Goal: Information Seeking & Learning: Learn about a topic

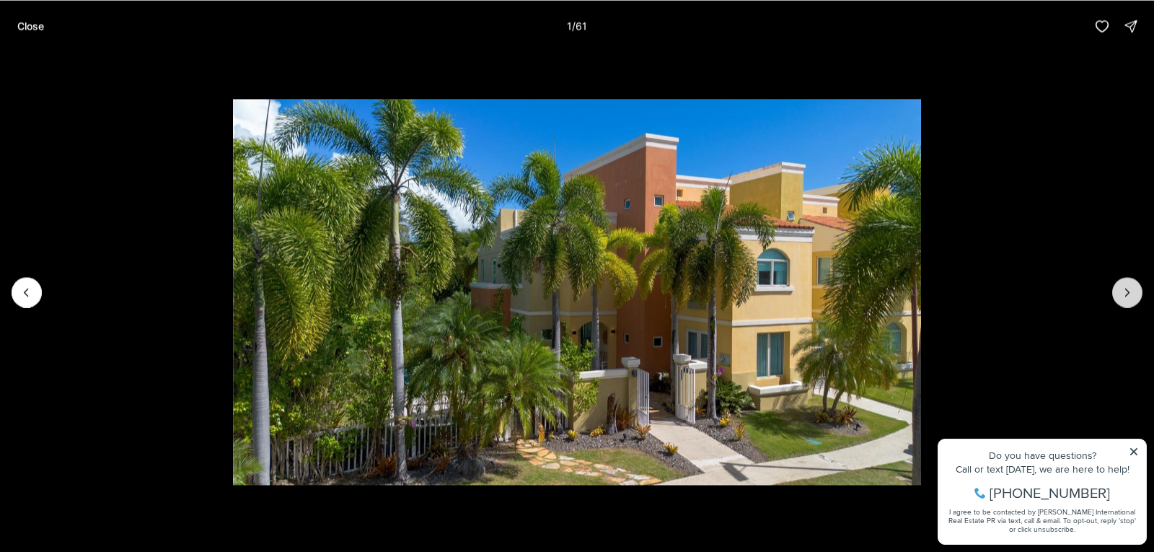
click at [1126, 291] on icon "Next slide" at bounding box center [1127, 292] width 14 height 14
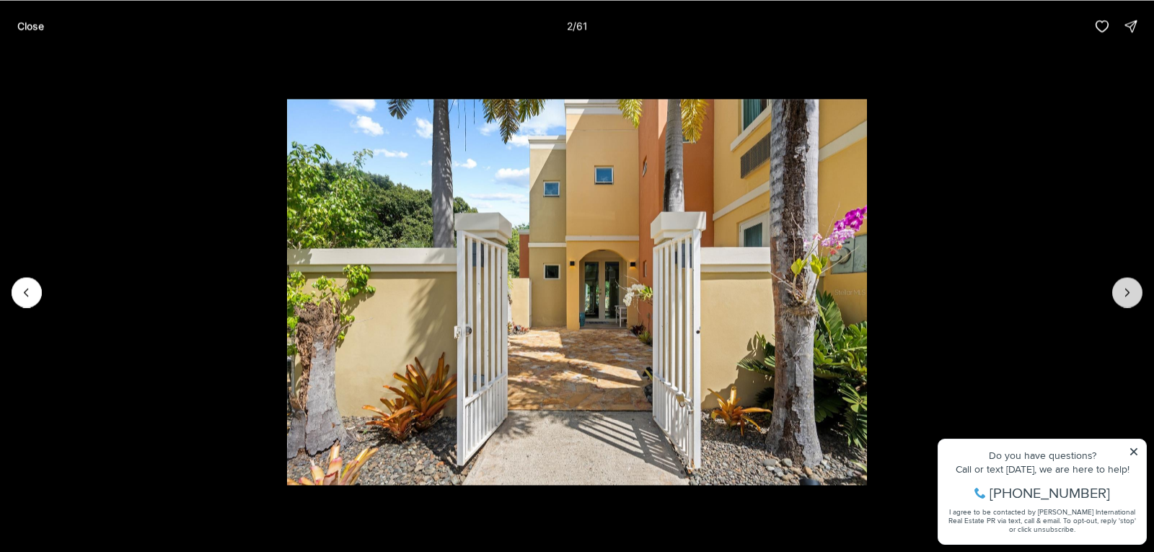
click at [1126, 291] on icon "Next slide" at bounding box center [1127, 292] width 14 height 14
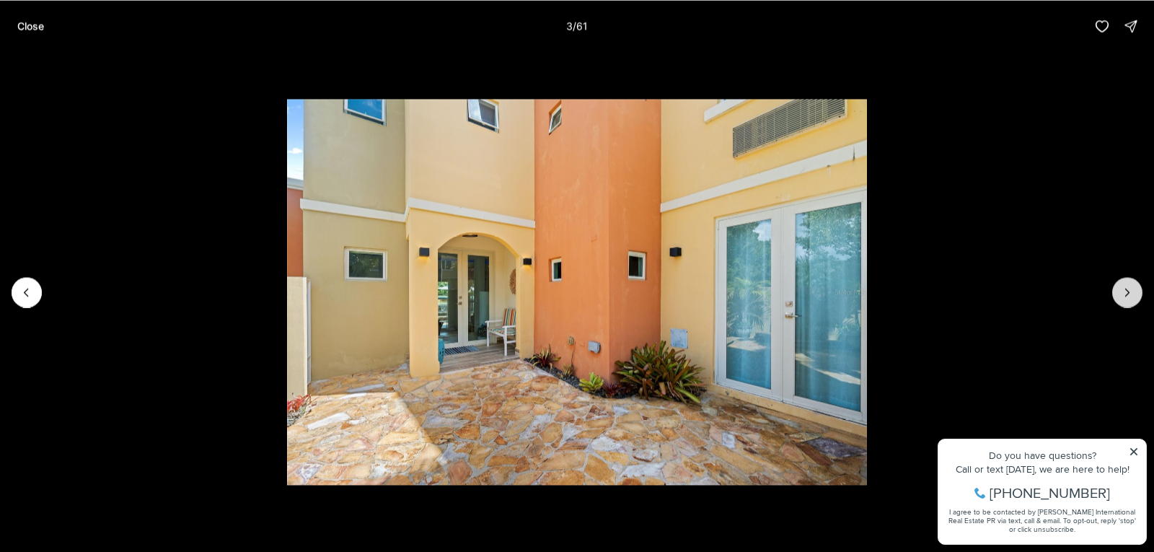
click at [1126, 291] on icon "Next slide" at bounding box center [1127, 292] width 14 height 14
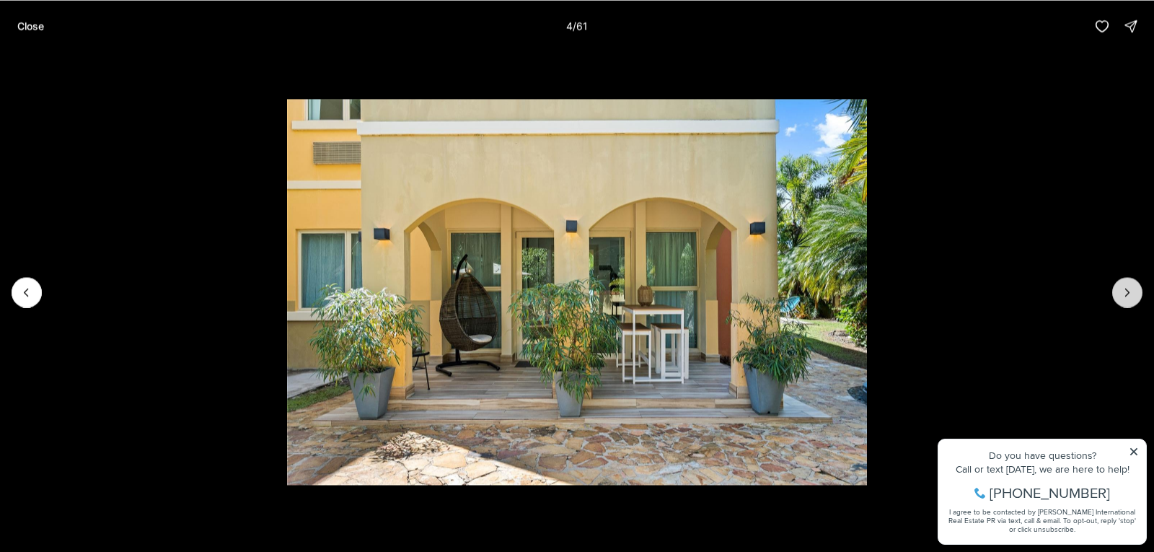
click at [1126, 291] on icon "Next slide" at bounding box center [1127, 292] width 14 height 14
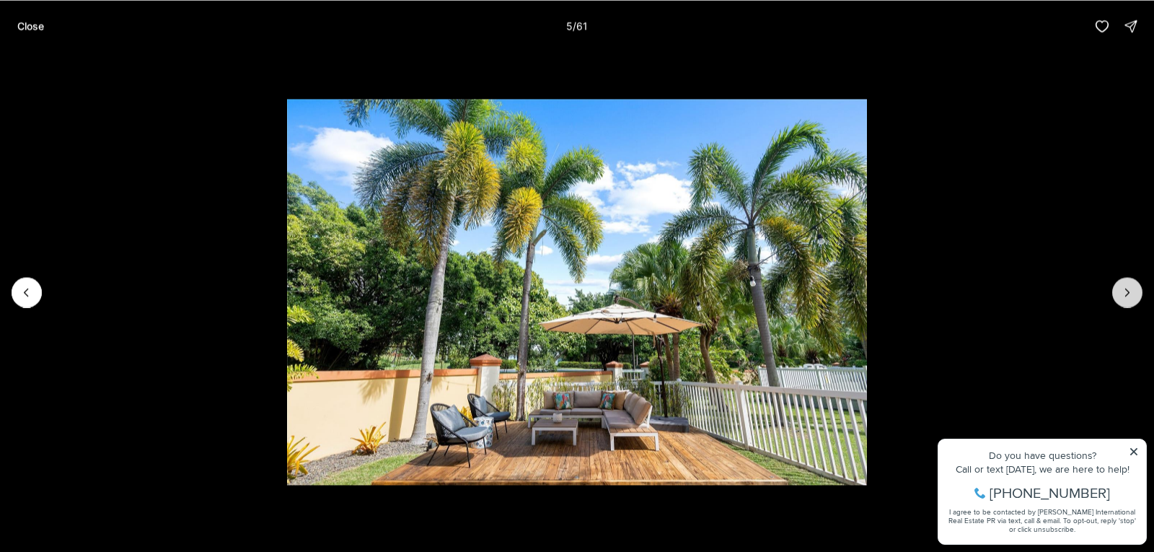
click at [1126, 291] on icon "Next slide" at bounding box center [1127, 292] width 14 height 14
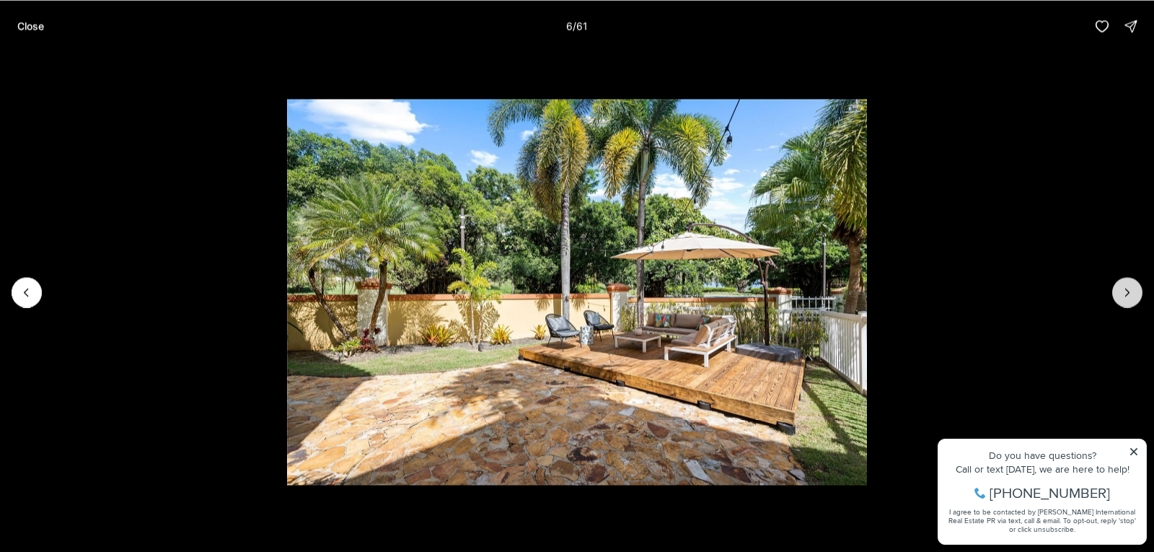
click at [1126, 291] on icon "Next slide" at bounding box center [1127, 292] width 14 height 14
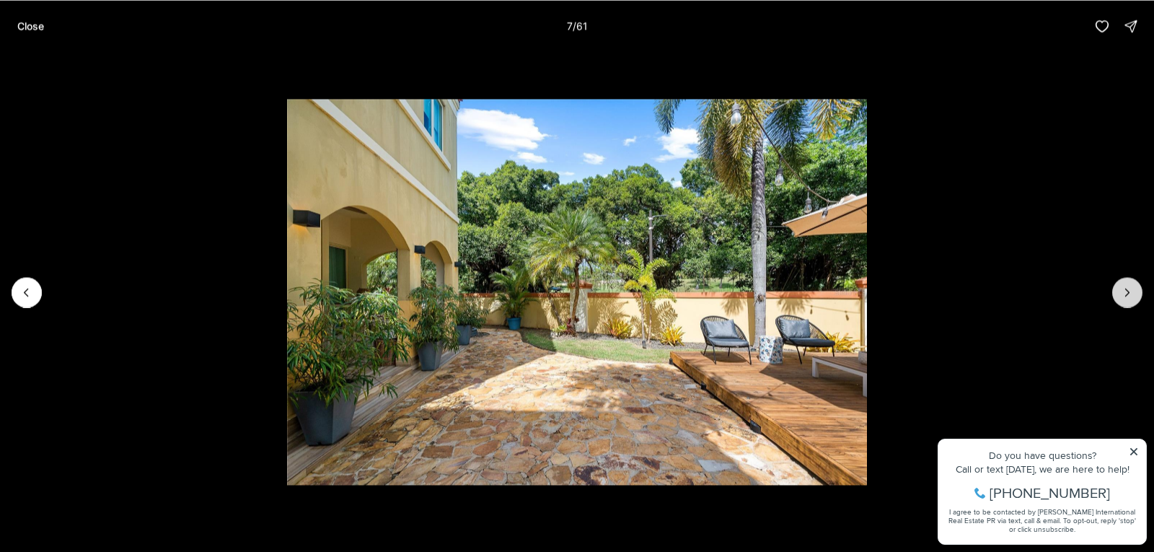
click at [1126, 291] on icon "Next slide" at bounding box center [1127, 292] width 14 height 14
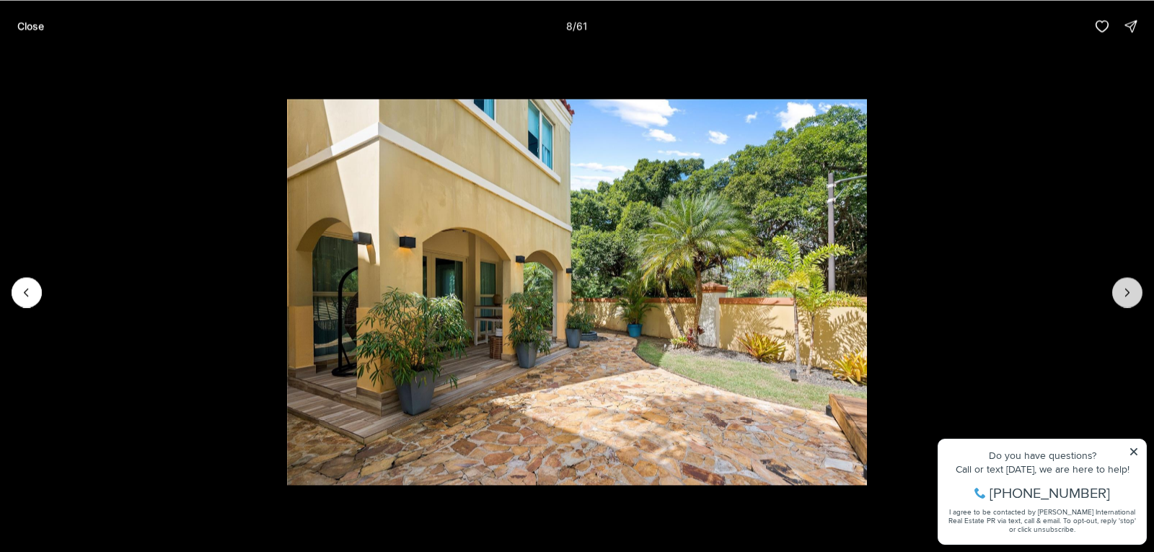
click at [1126, 291] on icon "Next slide" at bounding box center [1127, 292] width 14 height 14
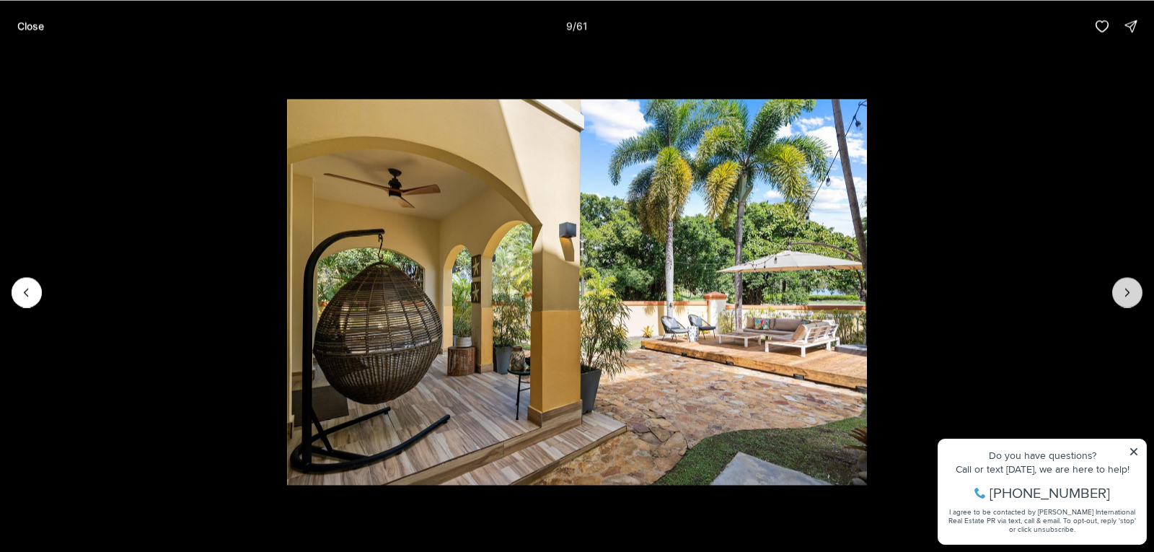
click at [1126, 291] on icon "Next slide" at bounding box center [1127, 292] width 14 height 14
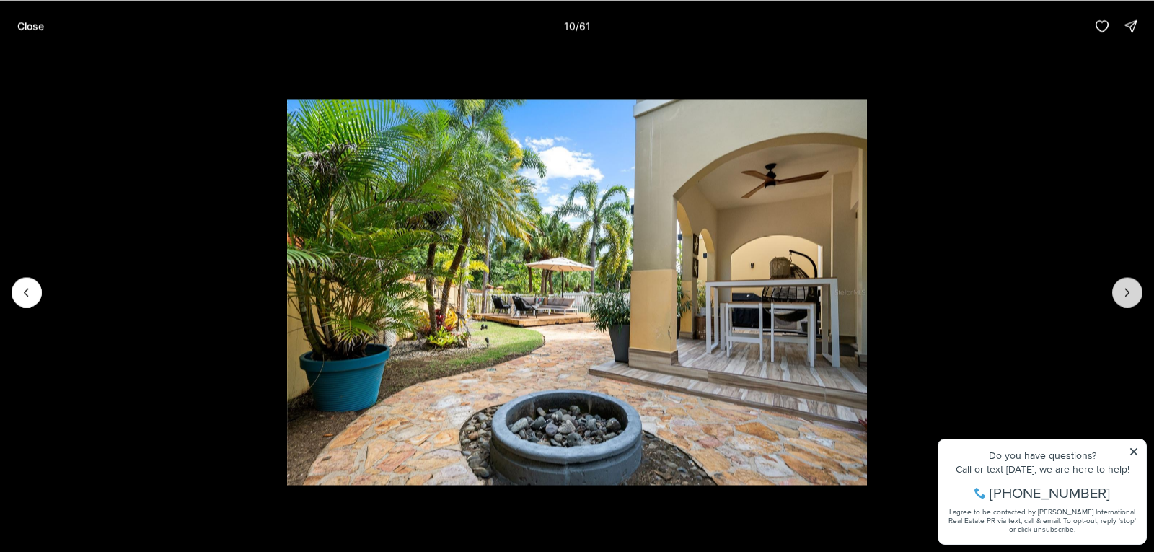
click at [1126, 291] on icon "Next slide" at bounding box center [1127, 292] width 14 height 14
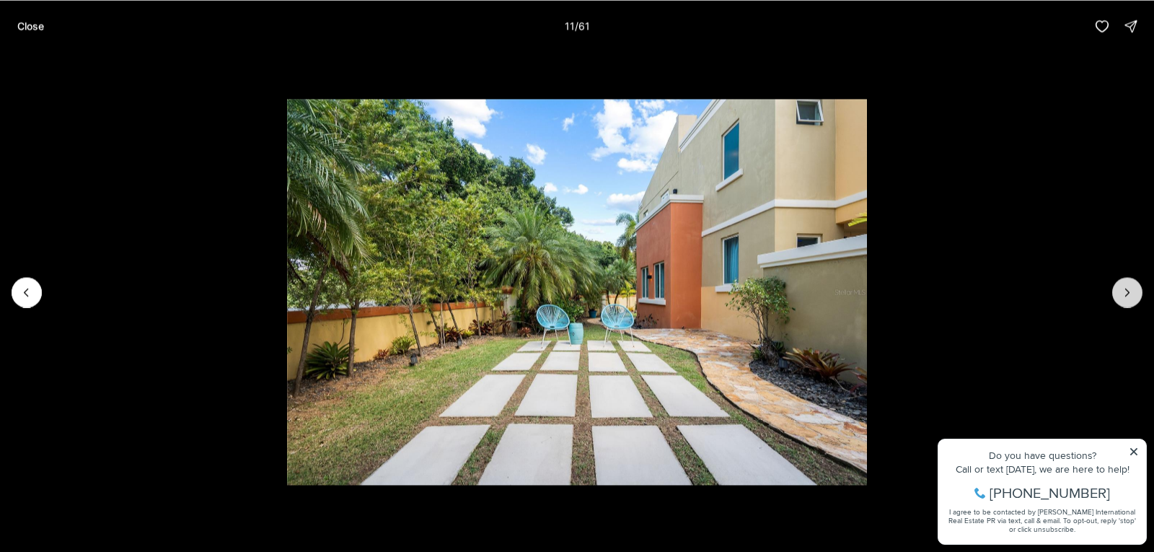
click at [1126, 291] on icon "Next slide" at bounding box center [1127, 292] width 14 height 14
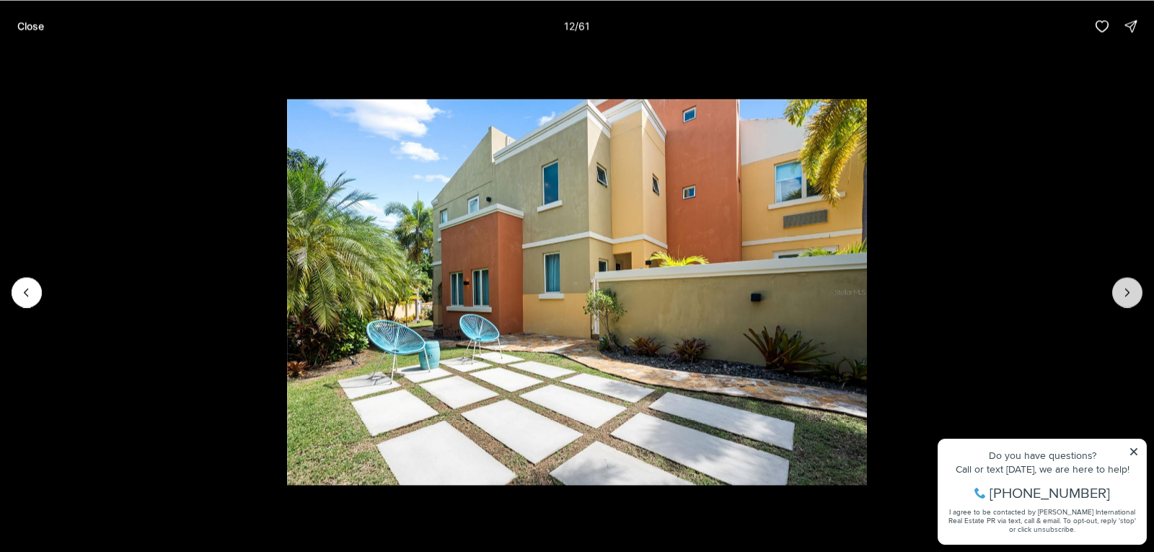
click at [1126, 291] on icon "Next slide" at bounding box center [1127, 292] width 14 height 14
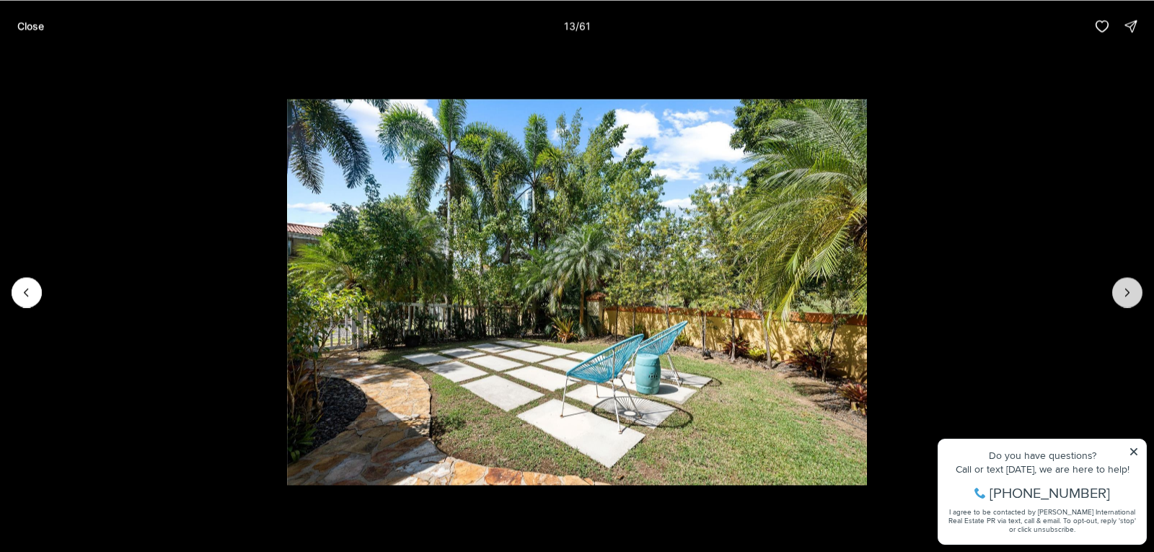
click at [1126, 291] on icon "Next slide" at bounding box center [1127, 292] width 14 height 14
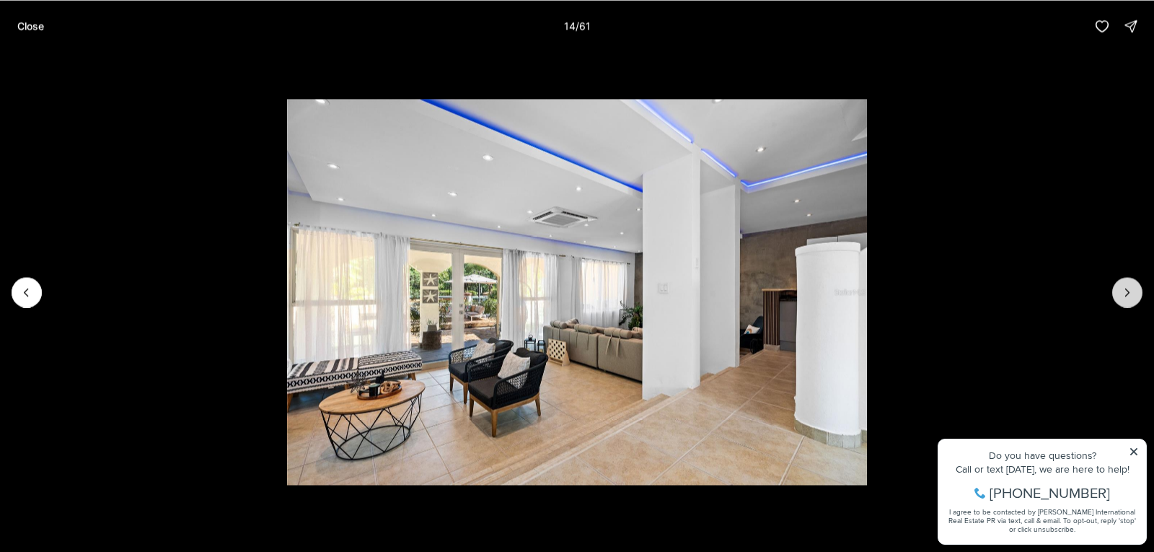
click at [1126, 292] on icon "Next slide" at bounding box center [1127, 292] width 14 height 14
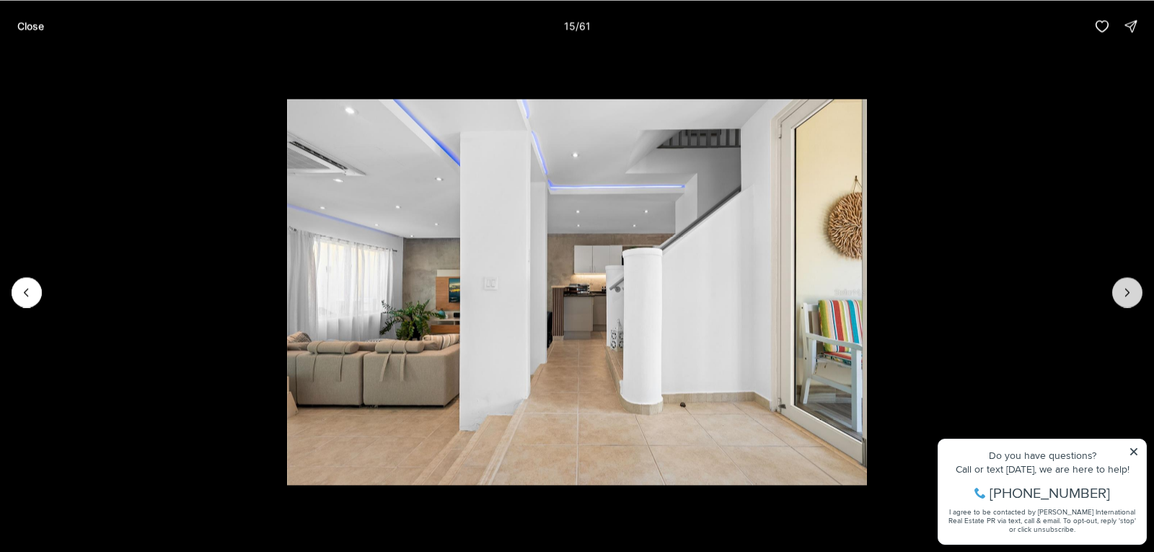
click at [1126, 292] on icon "Next slide" at bounding box center [1127, 292] width 14 height 14
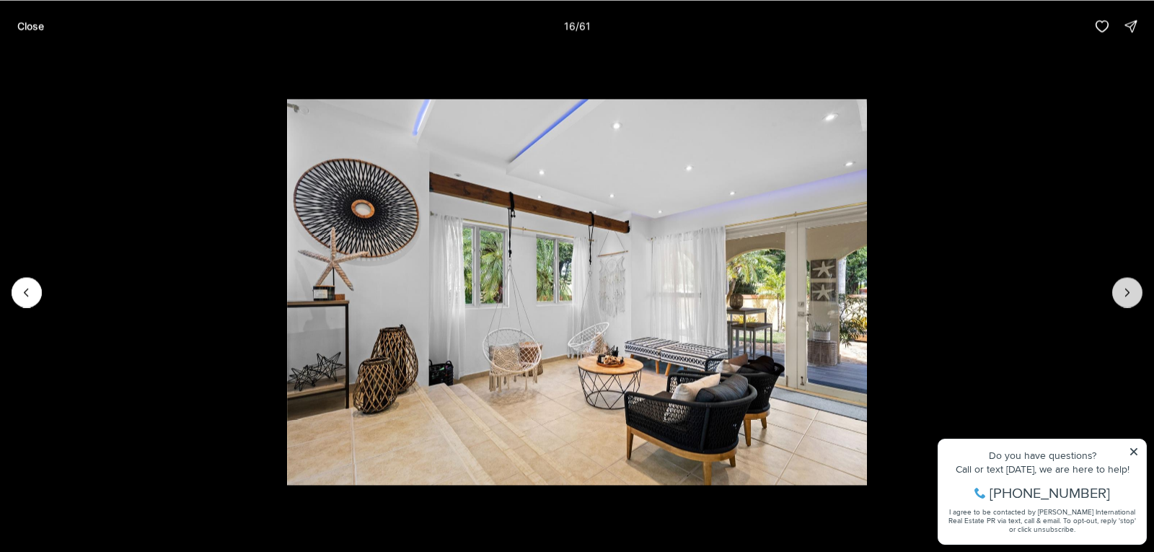
click at [1126, 292] on icon "Next slide" at bounding box center [1127, 292] width 14 height 14
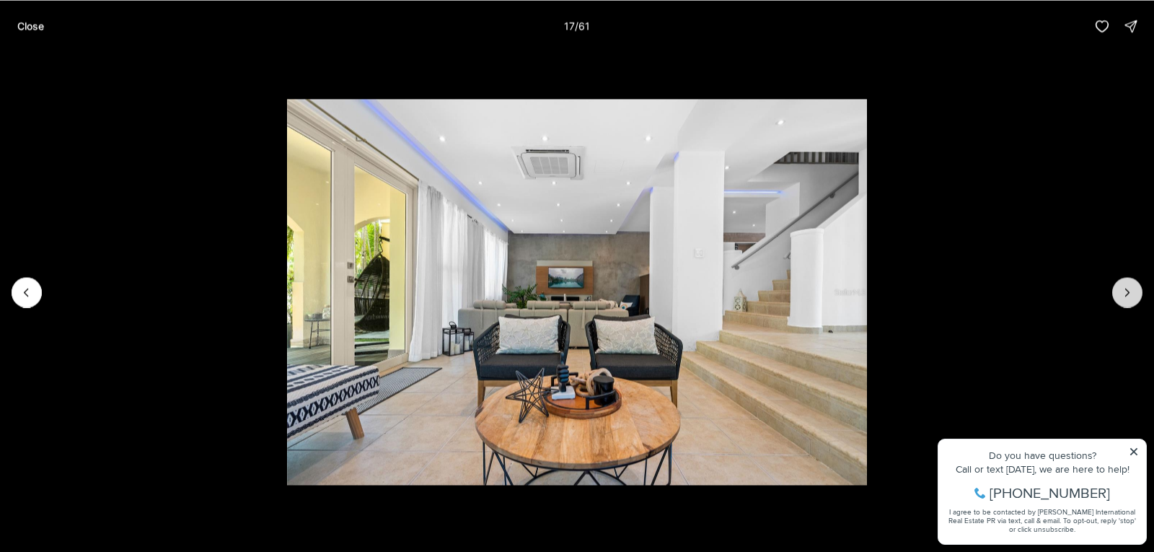
click at [1123, 294] on icon "Next slide" at bounding box center [1127, 292] width 14 height 14
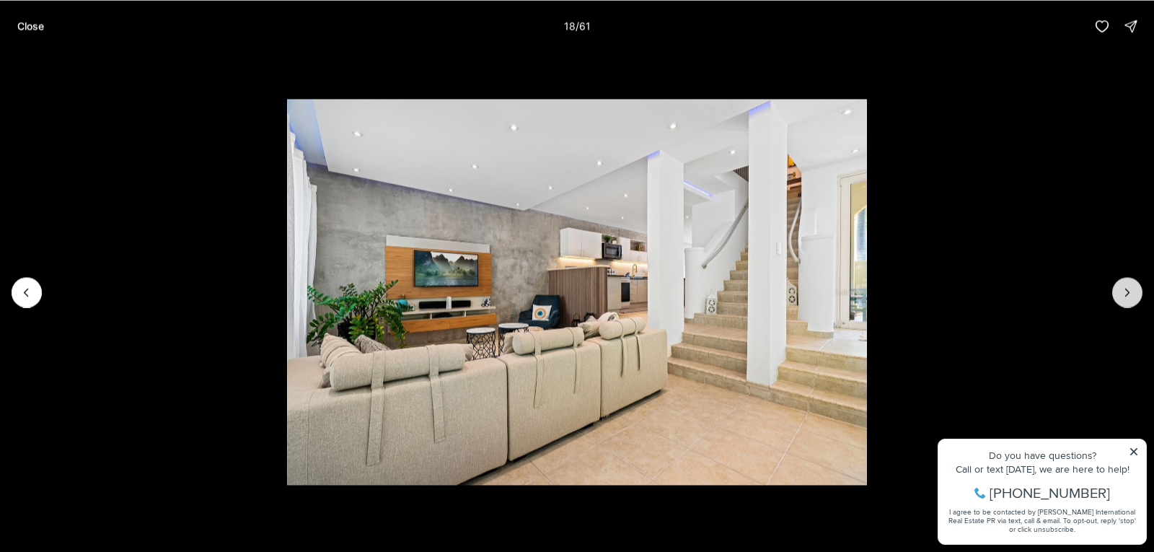
click at [1122, 294] on icon "Next slide" at bounding box center [1127, 292] width 14 height 14
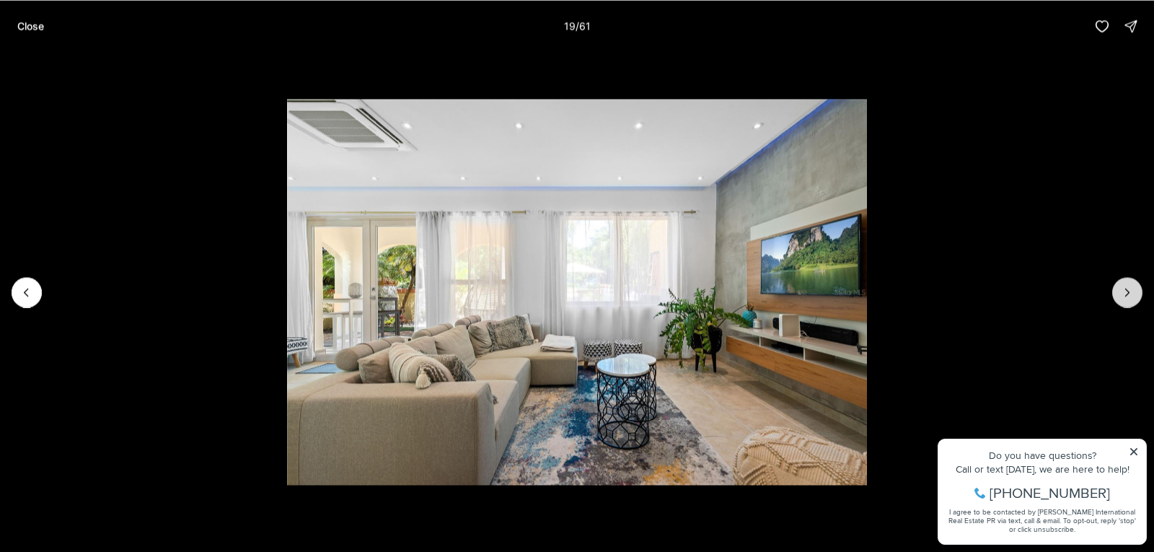
click at [1122, 294] on icon "Next slide" at bounding box center [1127, 292] width 14 height 14
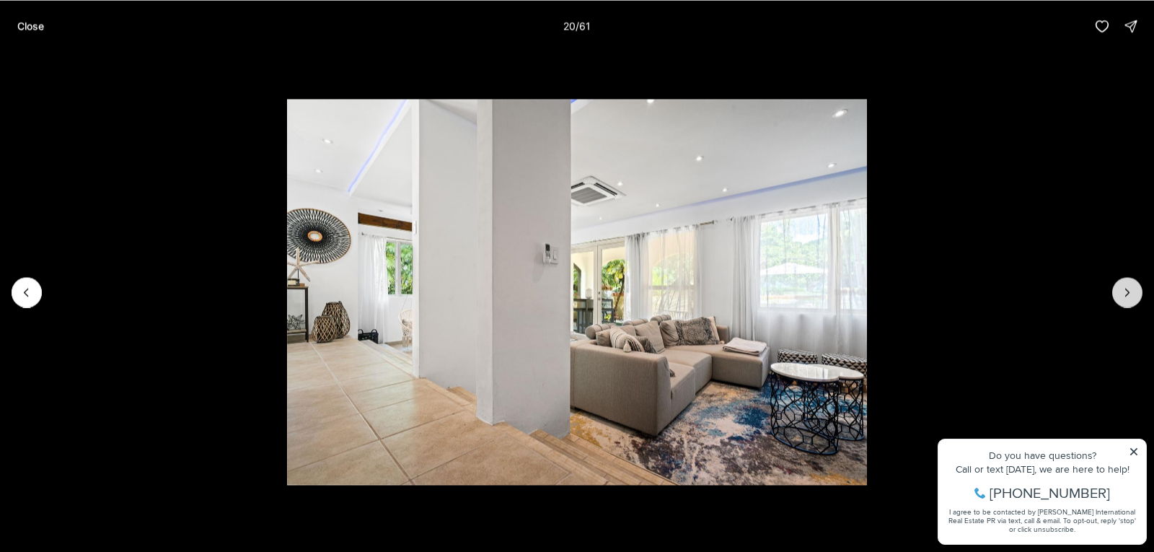
click at [1122, 294] on icon "Next slide" at bounding box center [1127, 292] width 14 height 14
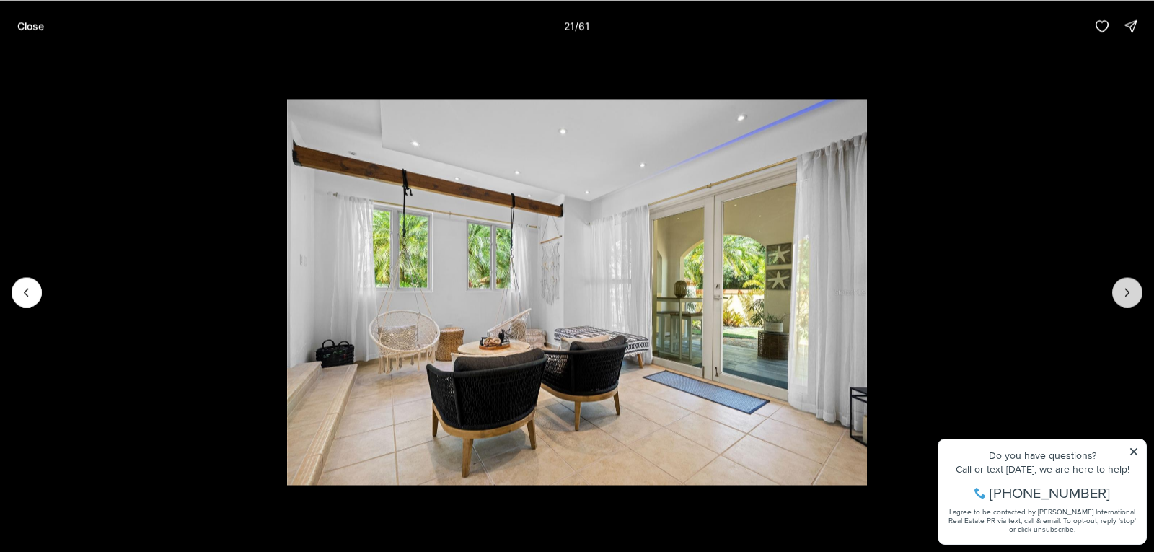
click at [1122, 294] on icon "Next slide" at bounding box center [1127, 292] width 14 height 14
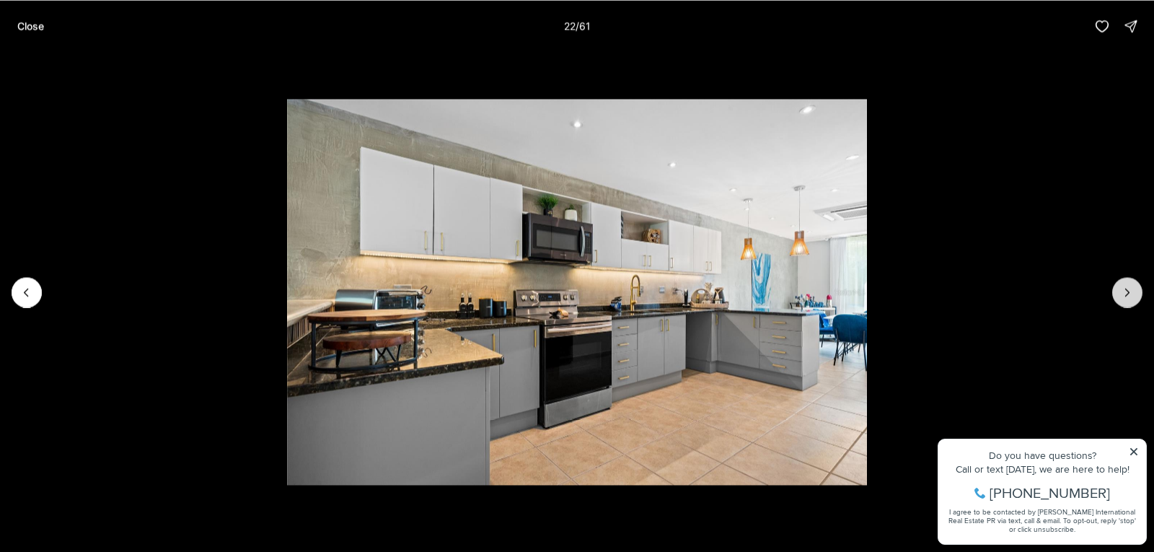
click at [1121, 294] on icon "Next slide" at bounding box center [1127, 292] width 14 height 14
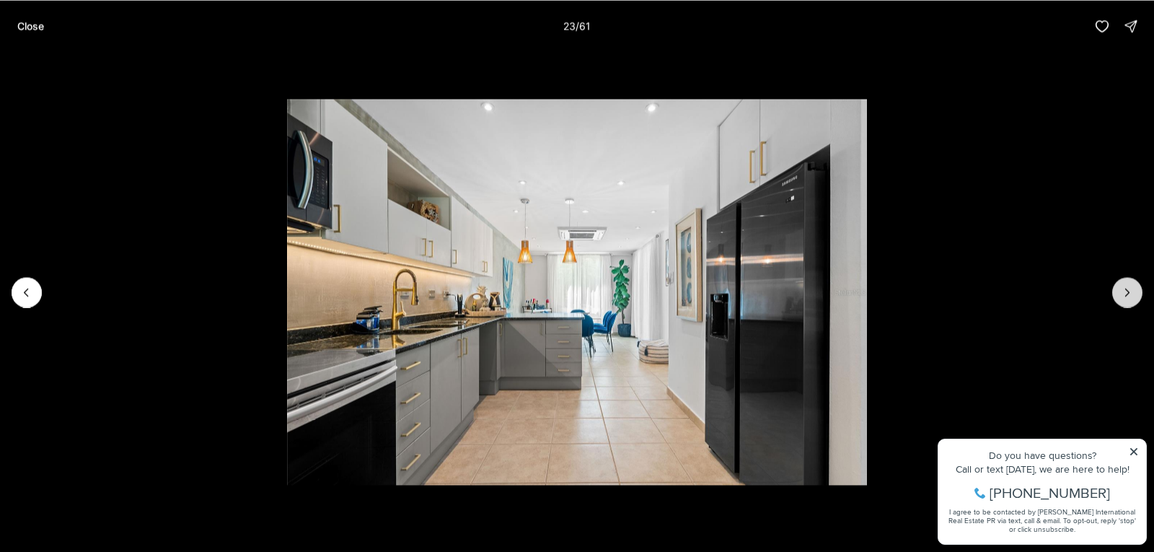
click at [1121, 294] on icon "Next slide" at bounding box center [1127, 292] width 14 height 14
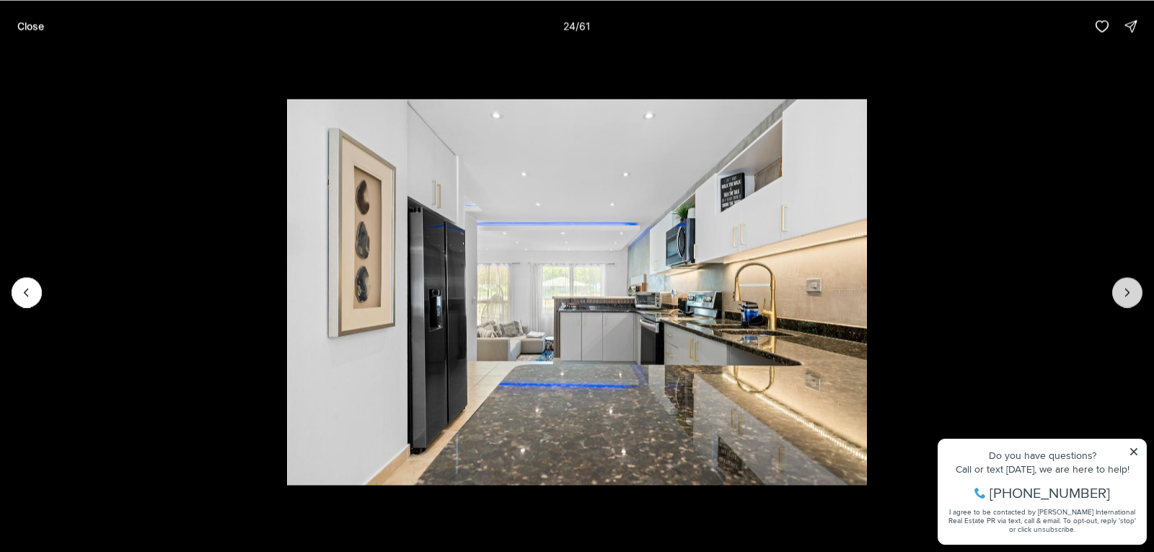
click at [1121, 294] on icon "Next slide" at bounding box center [1127, 292] width 14 height 14
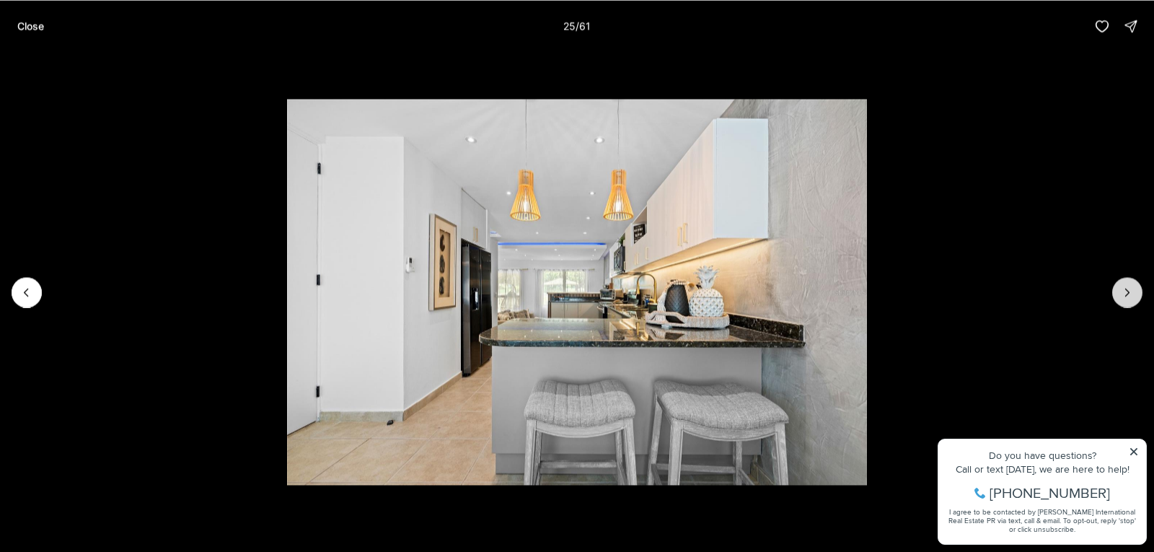
click at [1121, 294] on icon "Next slide" at bounding box center [1127, 292] width 14 height 14
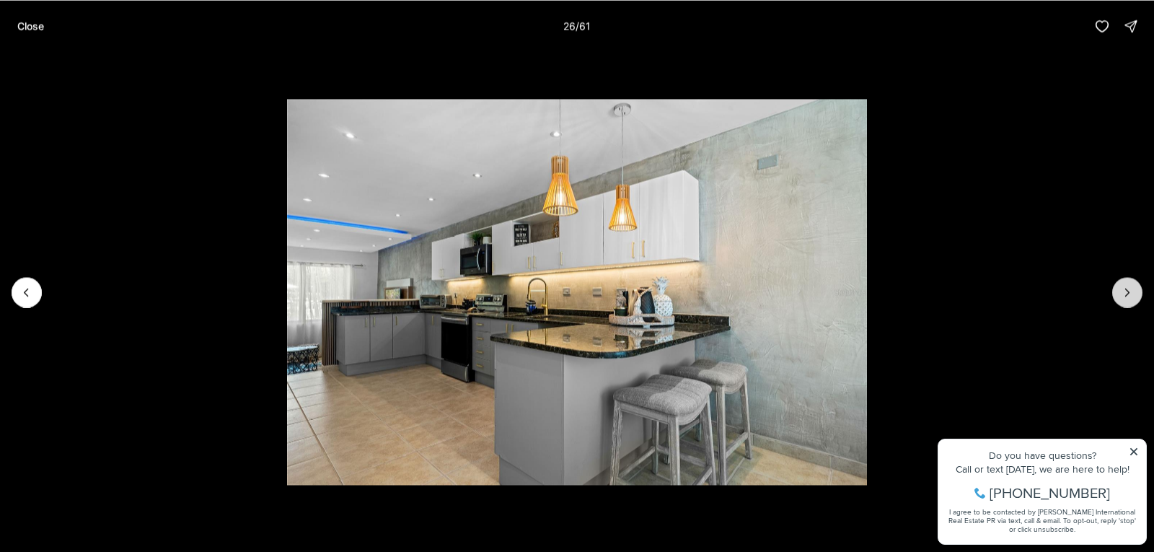
click at [1121, 294] on icon "Next slide" at bounding box center [1127, 292] width 14 height 14
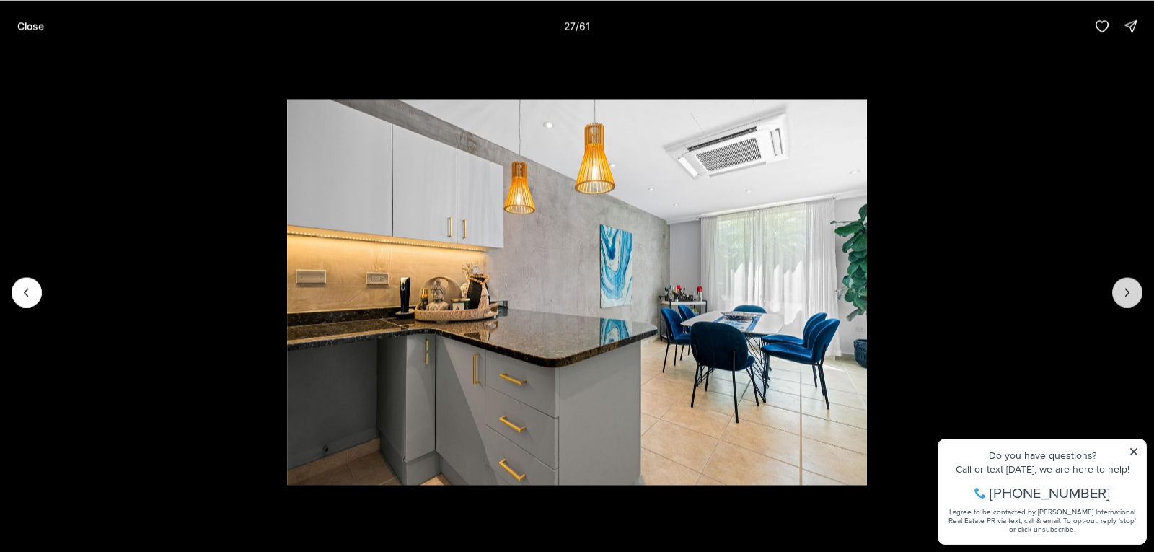
click at [1121, 294] on icon "Next slide" at bounding box center [1127, 292] width 14 height 14
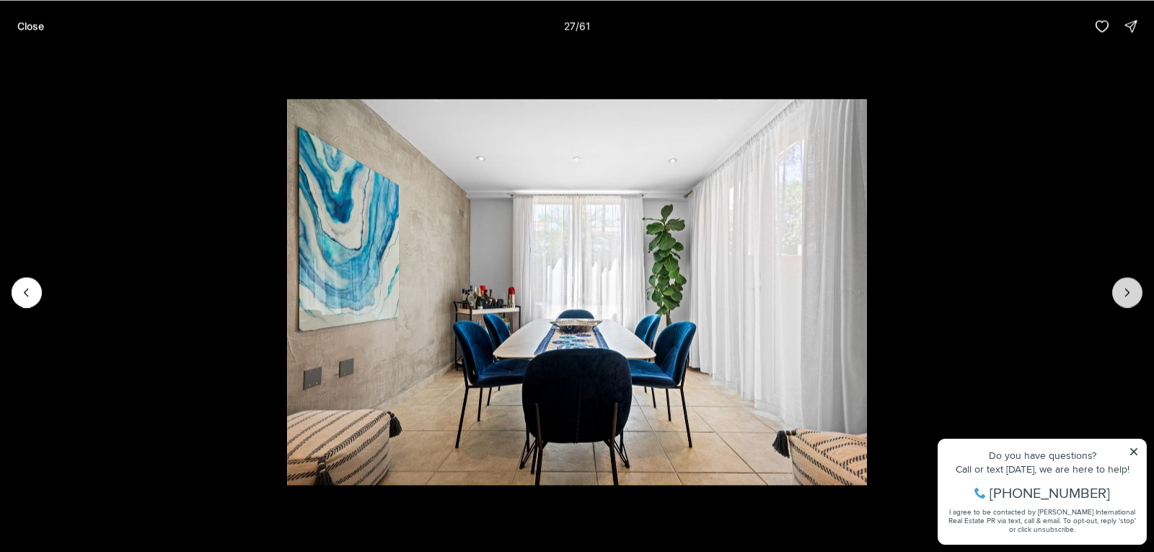
click at [1121, 294] on icon "Next slide" at bounding box center [1127, 292] width 14 height 14
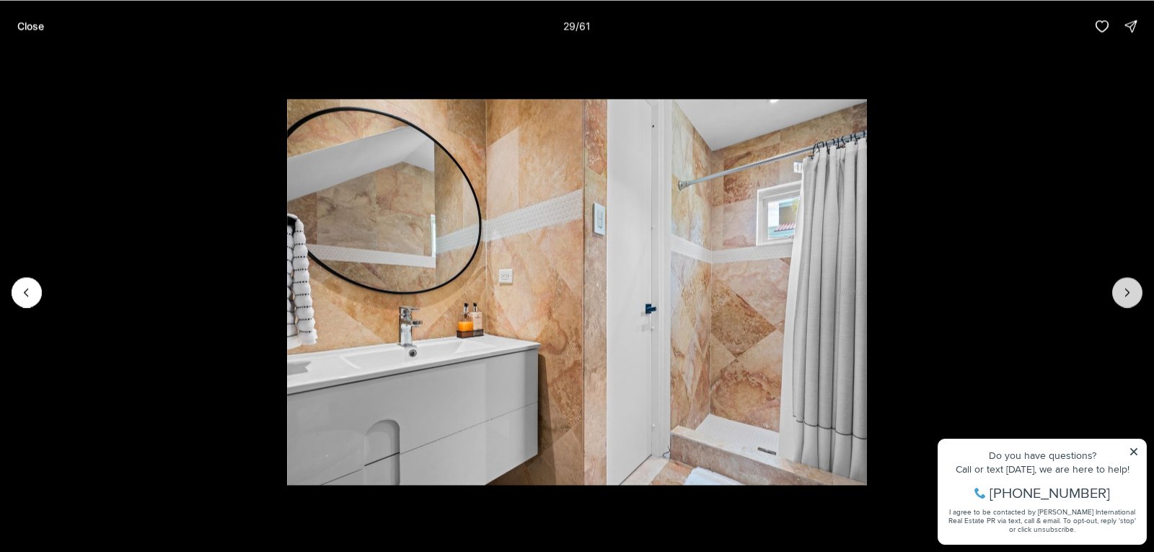
click at [1121, 294] on icon "Next slide" at bounding box center [1127, 292] width 14 height 14
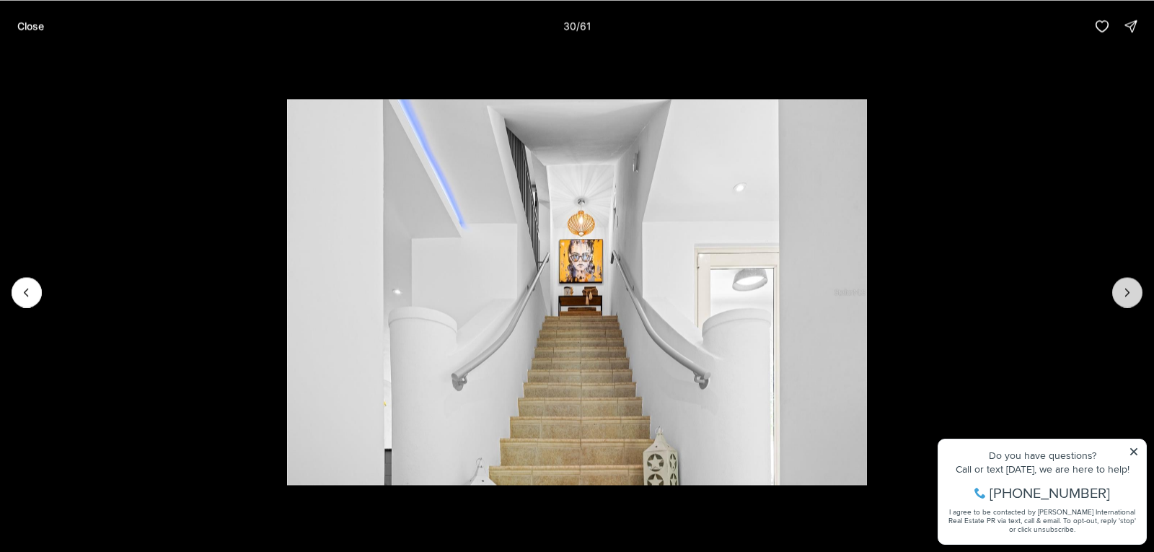
click at [1121, 294] on icon "Next slide" at bounding box center [1127, 292] width 14 height 14
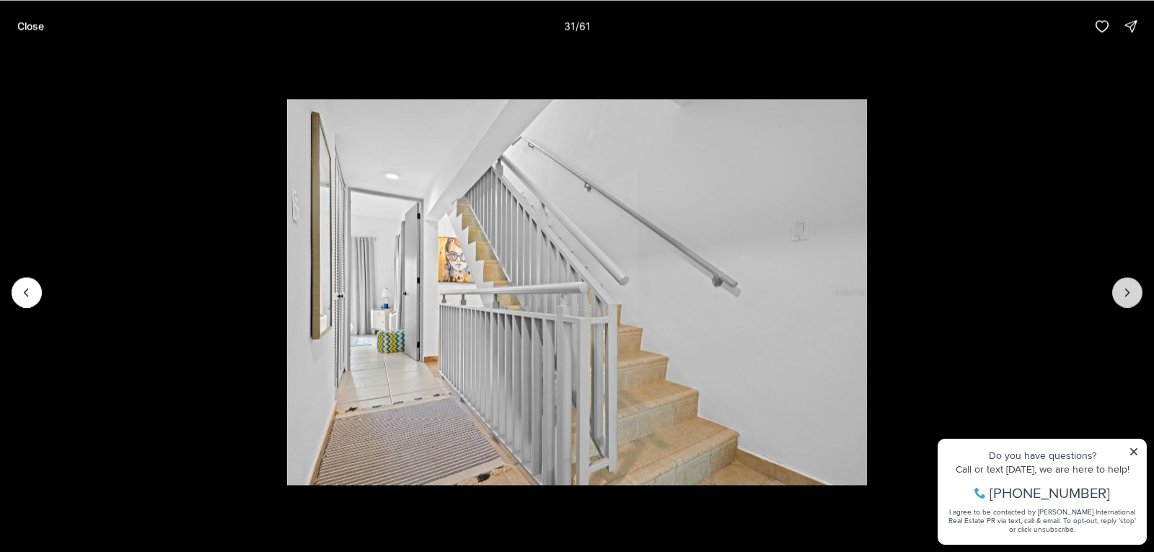
click at [1121, 294] on icon "Next slide" at bounding box center [1127, 292] width 14 height 14
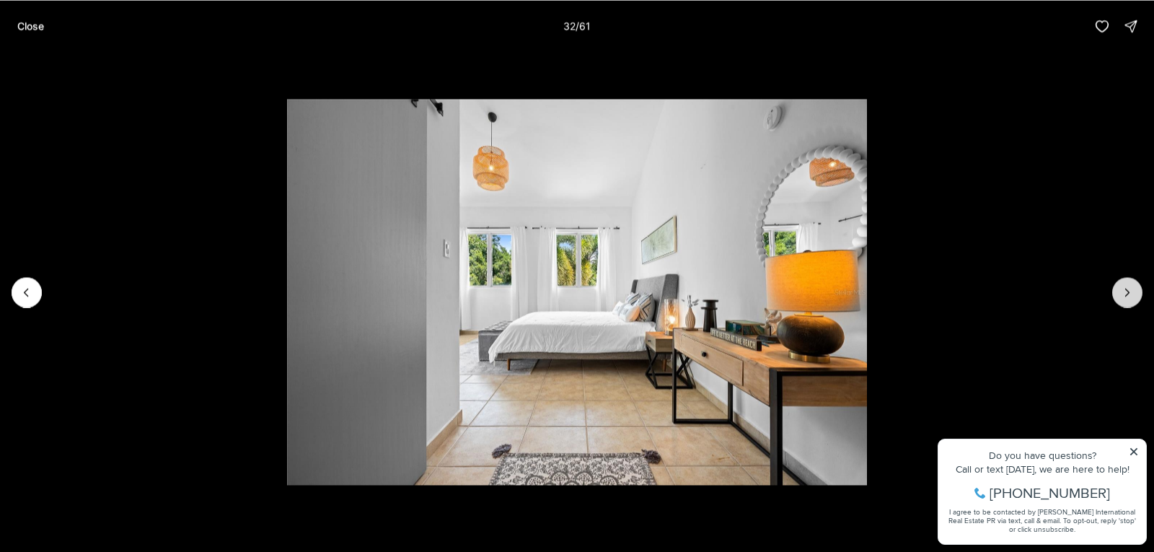
click at [1121, 294] on icon "Next slide" at bounding box center [1127, 292] width 14 height 14
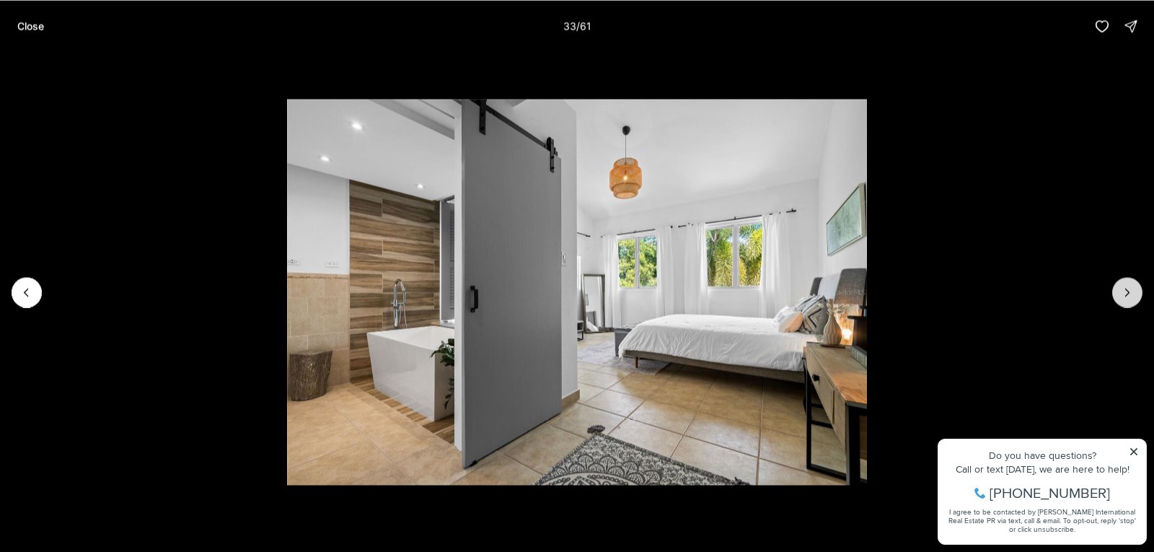
click at [1121, 294] on icon "Next slide" at bounding box center [1127, 292] width 14 height 14
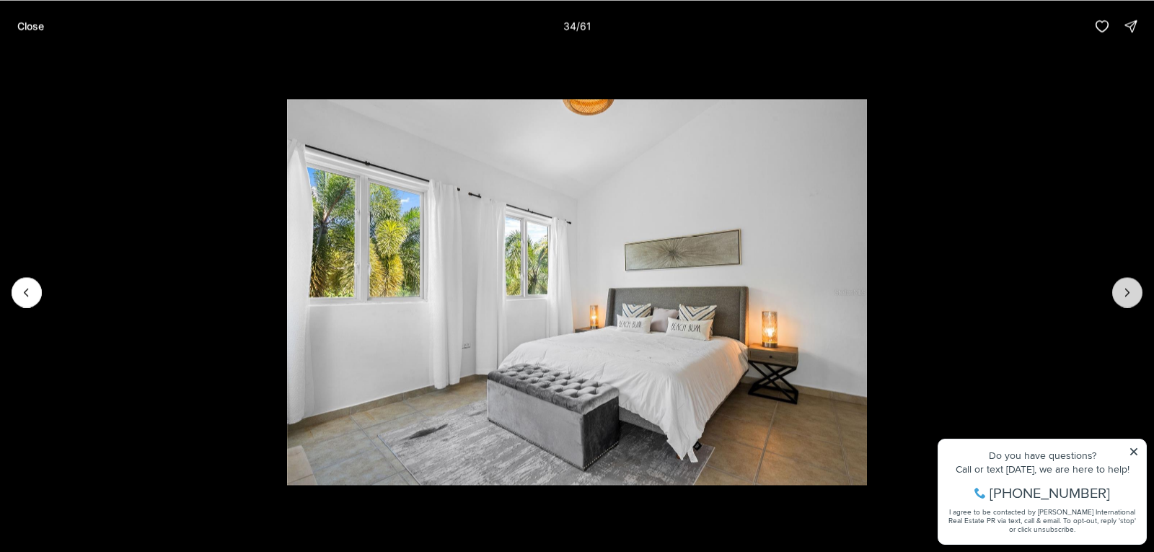
click at [1121, 294] on icon "Next slide" at bounding box center [1127, 292] width 14 height 14
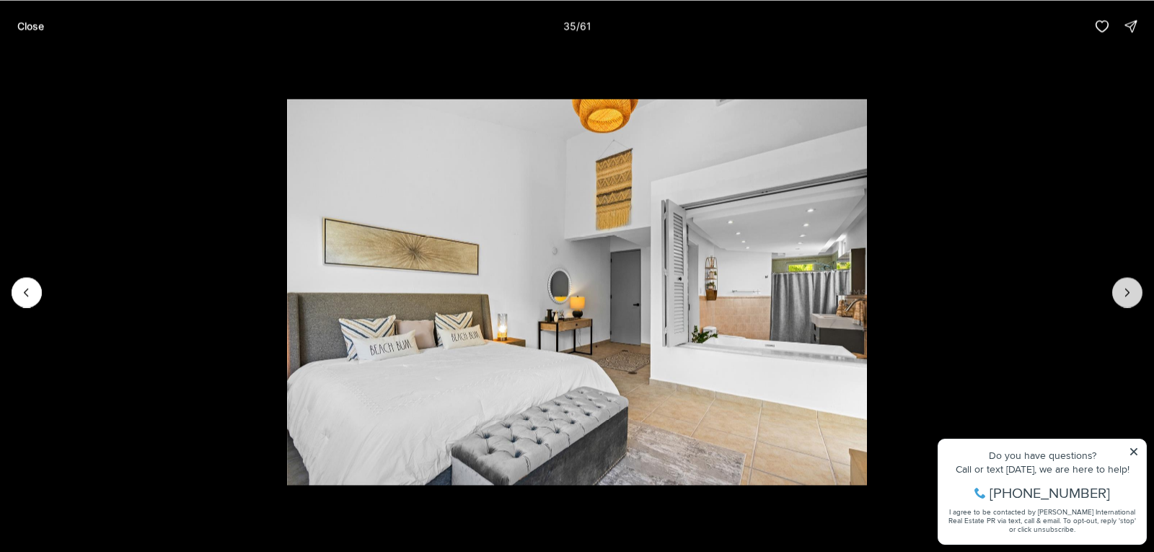
click at [1121, 294] on icon "Next slide" at bounding box center [1127, 292] width 14 height 14
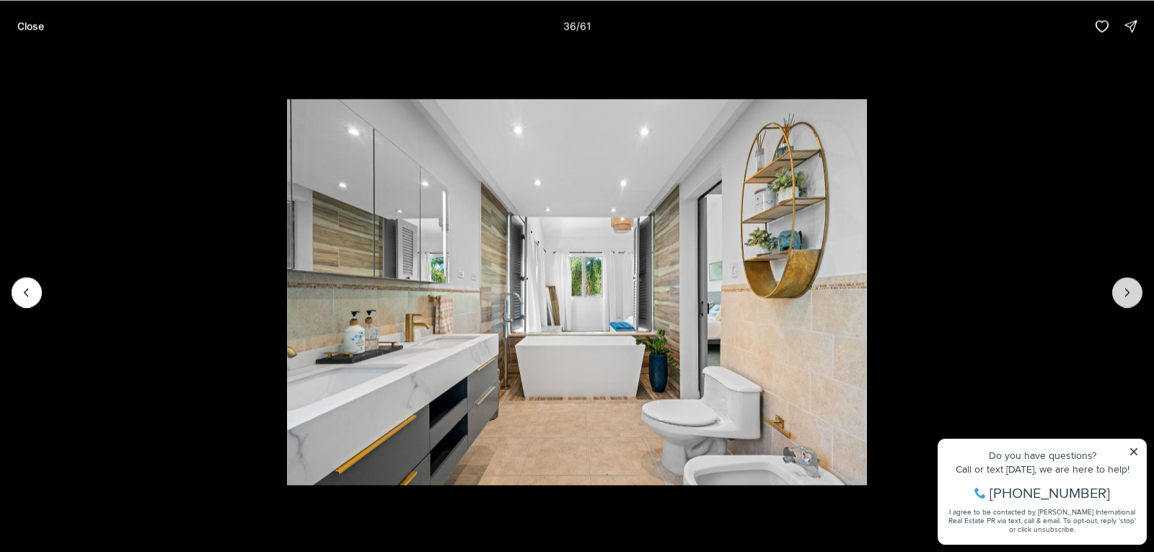
click at [1121, 294] on icon "Next slide" at bounding box center [1127, 292] width 14 height 14
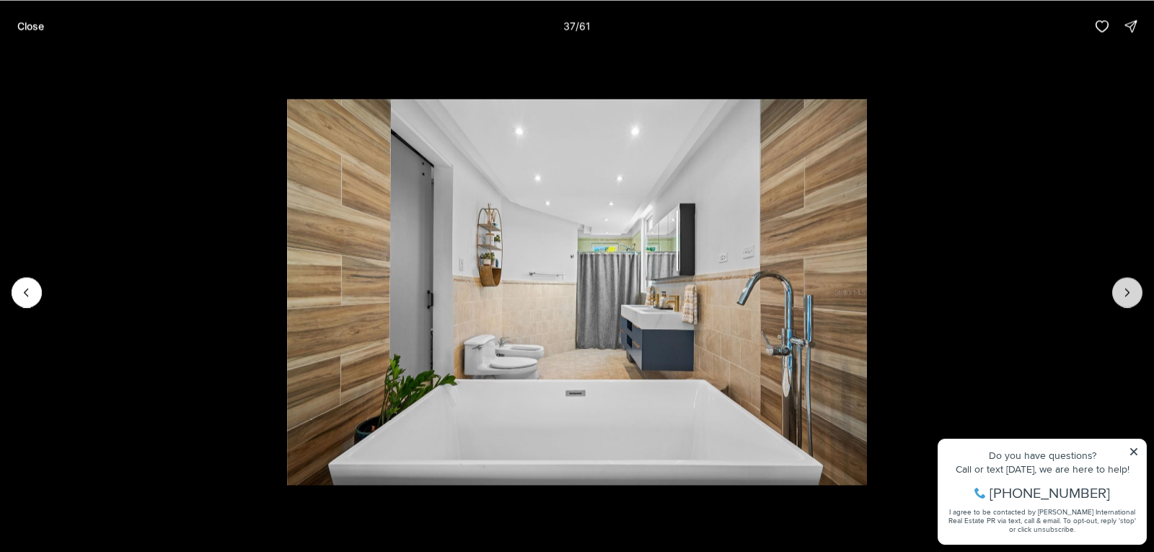
click at [1121, 294] on icon "Next slide" at bounding box center [1127, 292] width 14 height 14
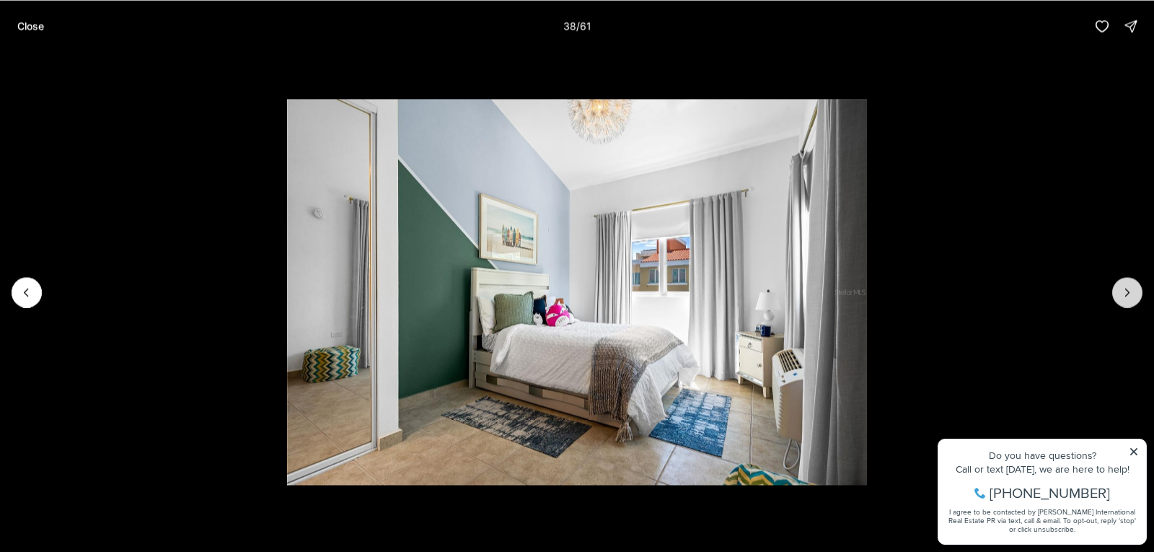
click at [1121, 294] on icon "Next slide" at bounding box center [1127, 292] width 14 height 14
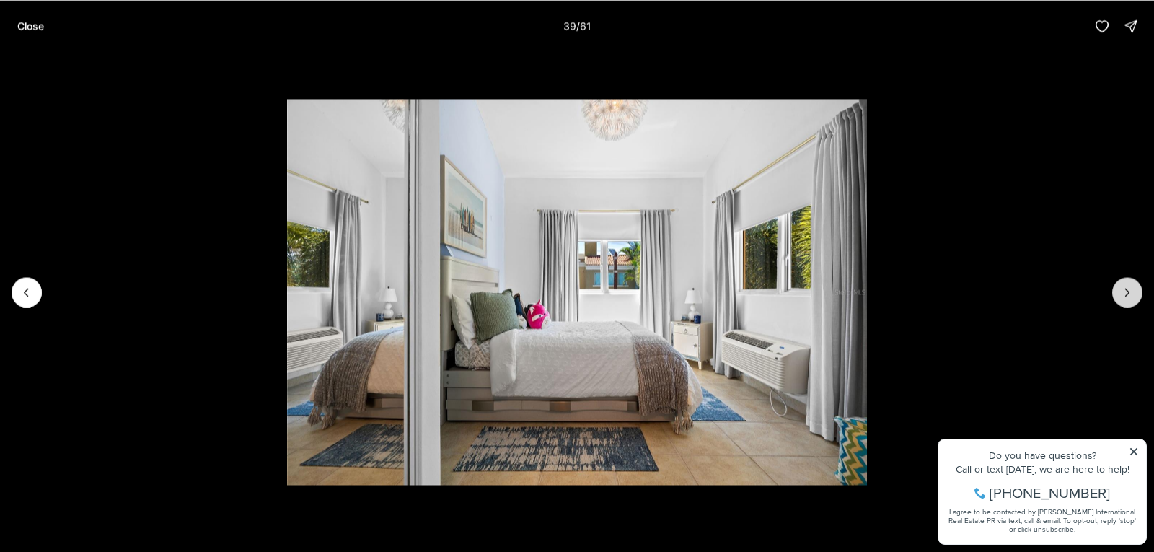
click at [1121, 294] on icon "Next slide" at bounding box center [1127, 292] width 14 height 14
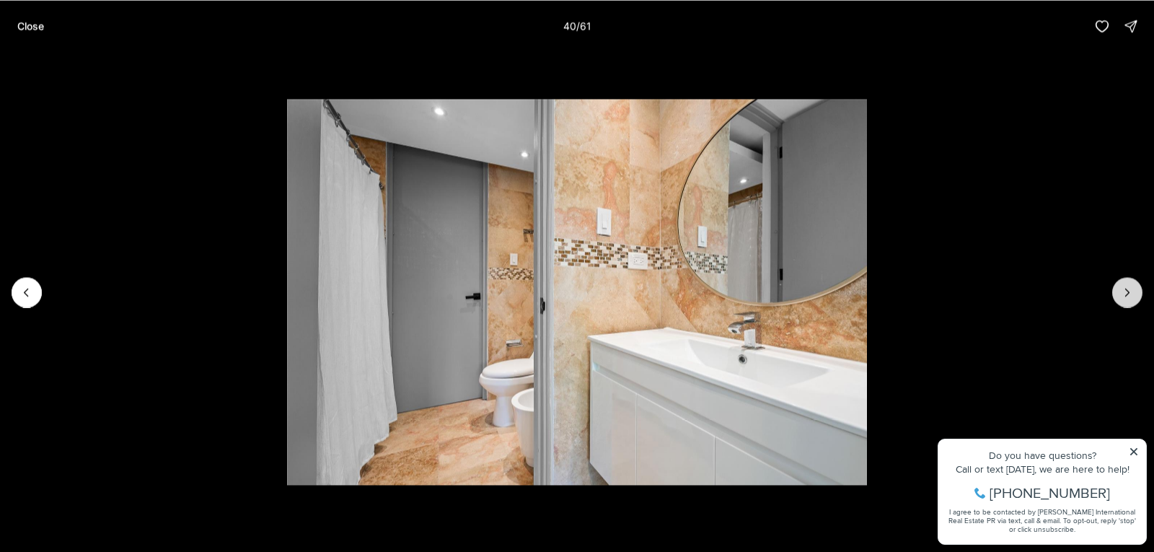
click at [1121, 294] on icon "Next slide" at bounding box center [1127, 292] width 14 height 14
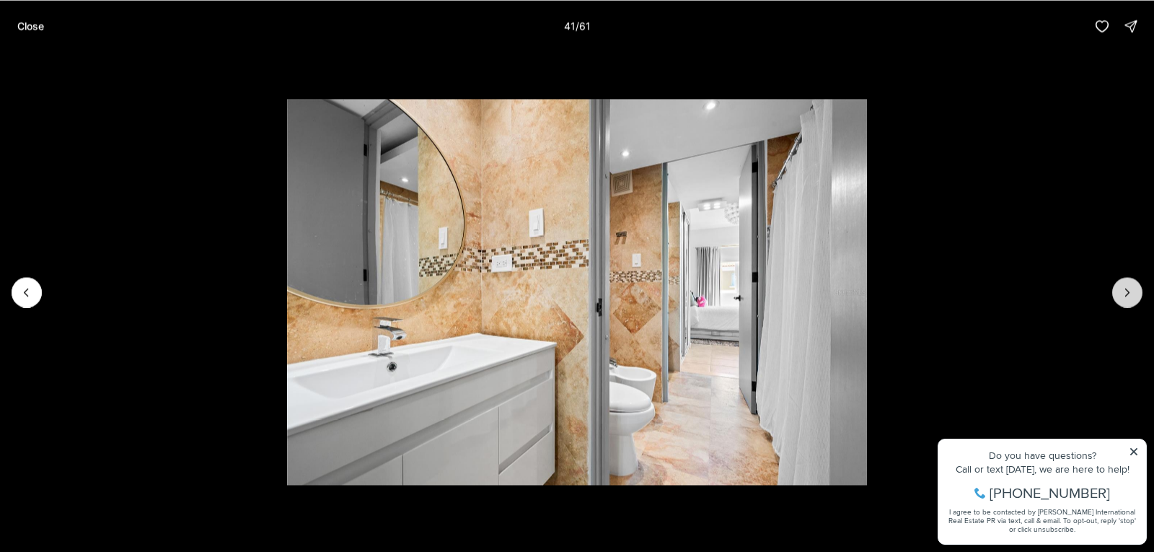
click at [1121, 294] on icon "Next slide" at bounding box center [1127, 292] width 14 height 14
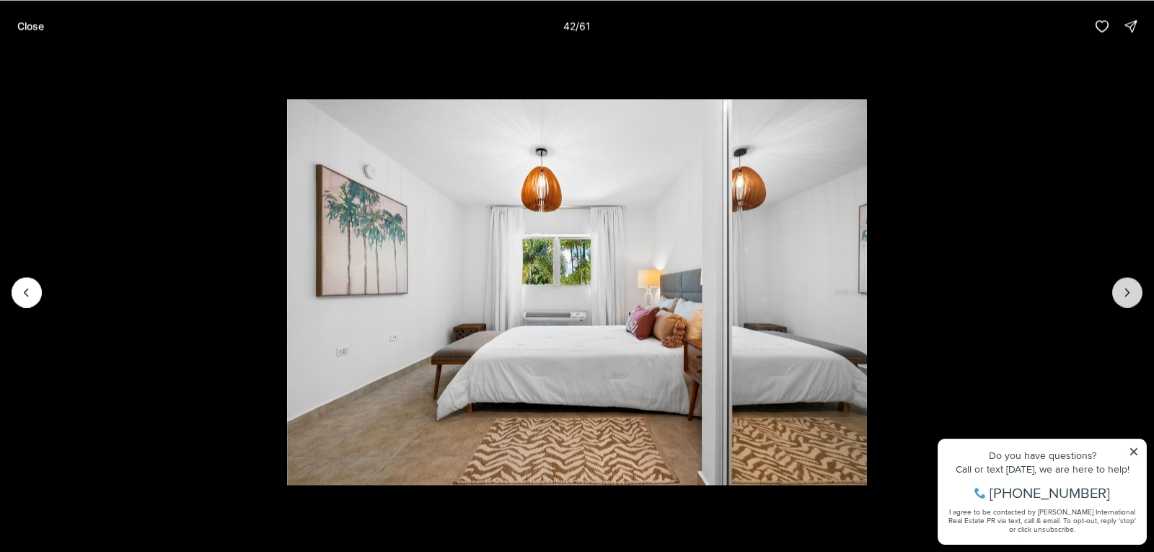
click at [1121, 294] on icon "Next slide" at bounding box center [1127, 292] width 14 height 14
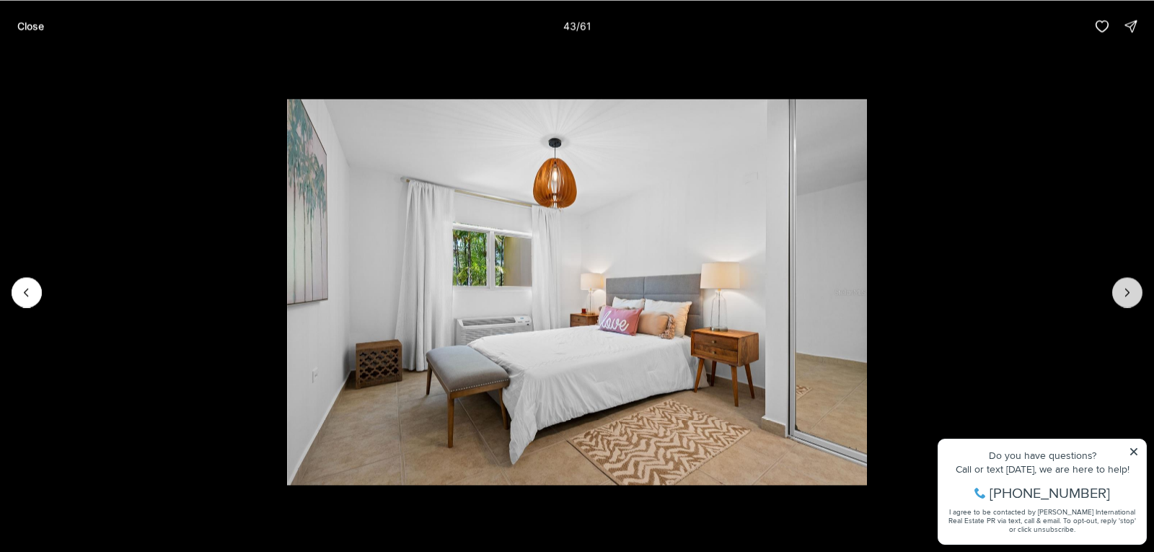
click at [1121, 294] on icon "Next slide" at bounding box center [1127, 292] width 14 height 14
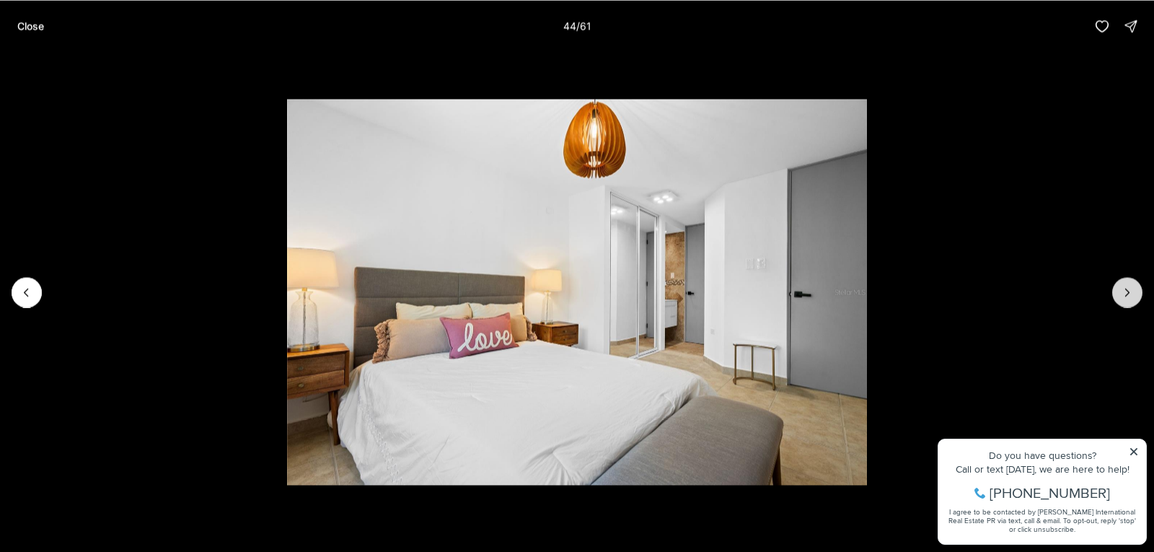
click at [1121, 294] on icon "Next slide" at bounding box center [1127, 292] width 14 height 14
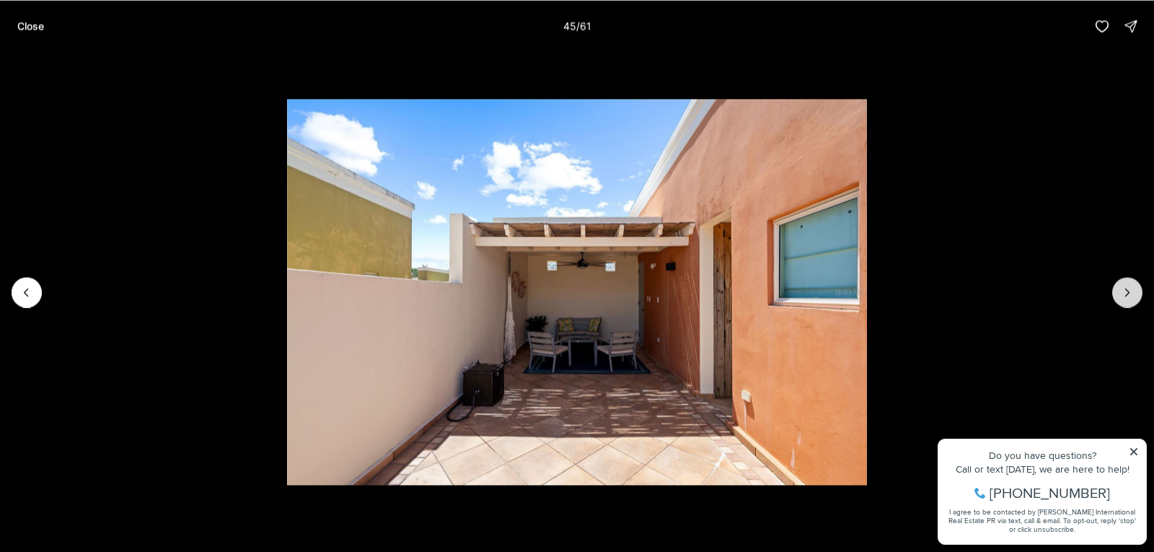
click at [1121, 294] on icon "Next slide" at bounding box center [1127, 292] width 14 height 14
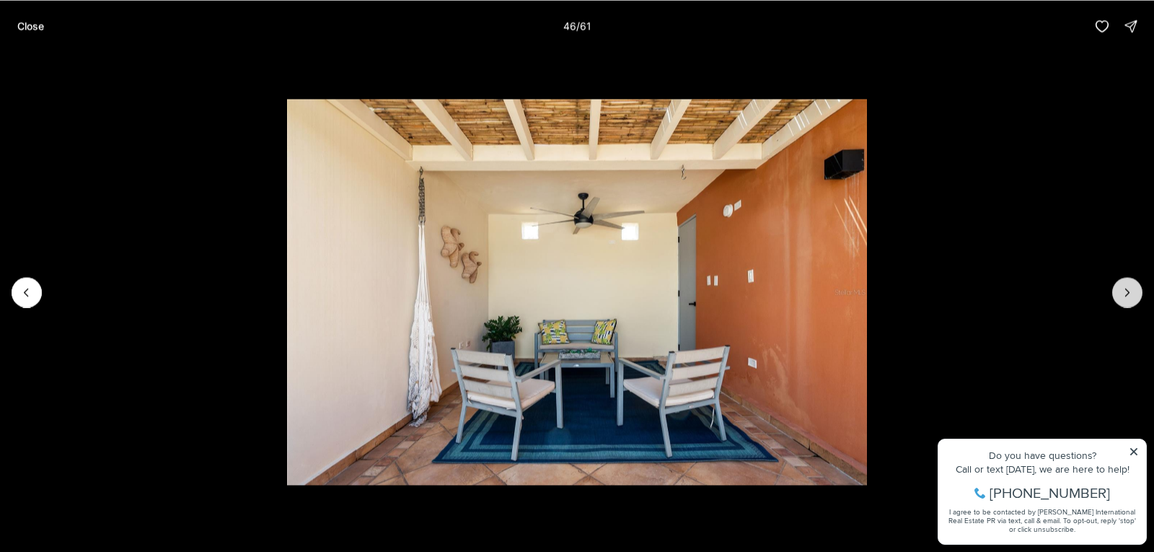
click at [1121, 294] on icon "Next slide" at bounding box center [1127, 292] width 14 height 14
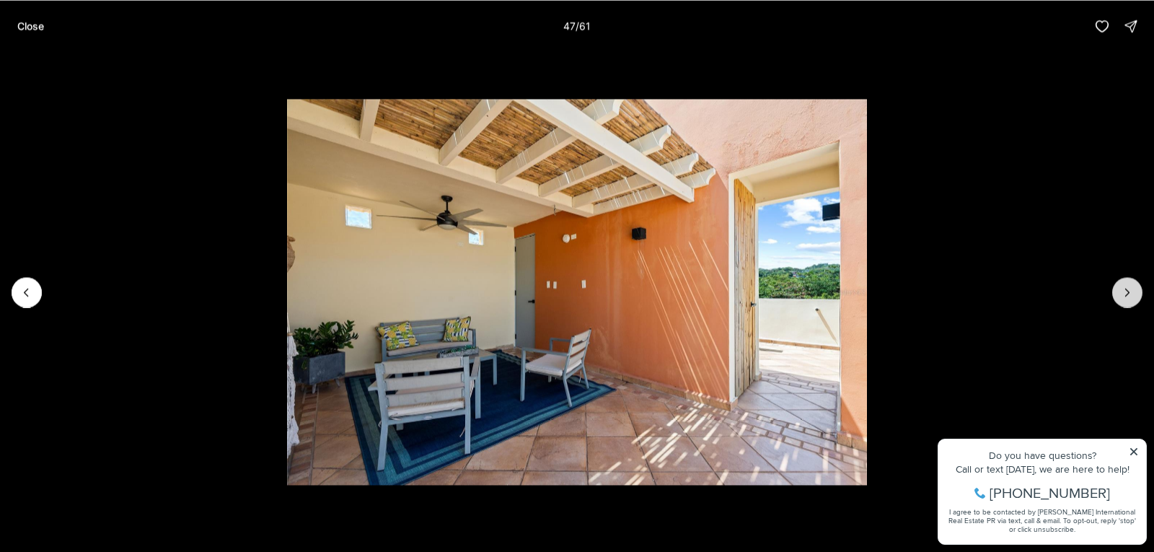
click at [1121, 294] on icon "Next slide" at bounding box center [1127, 292] width 14 height 14
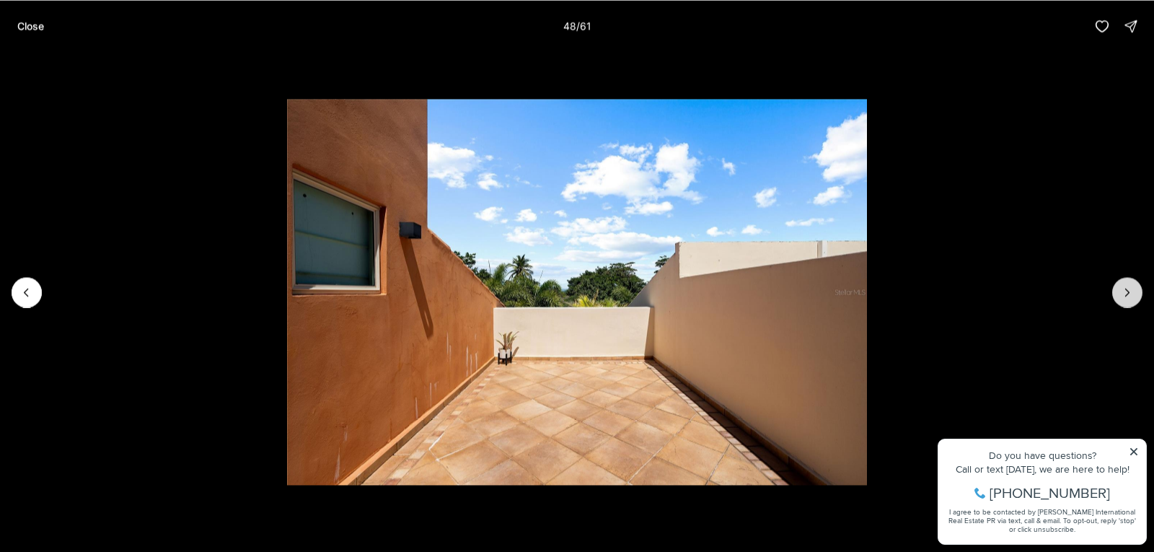
click at [1121, 294] on icon "Next slide" at bounding box center [1127, 292] width 14 height 14
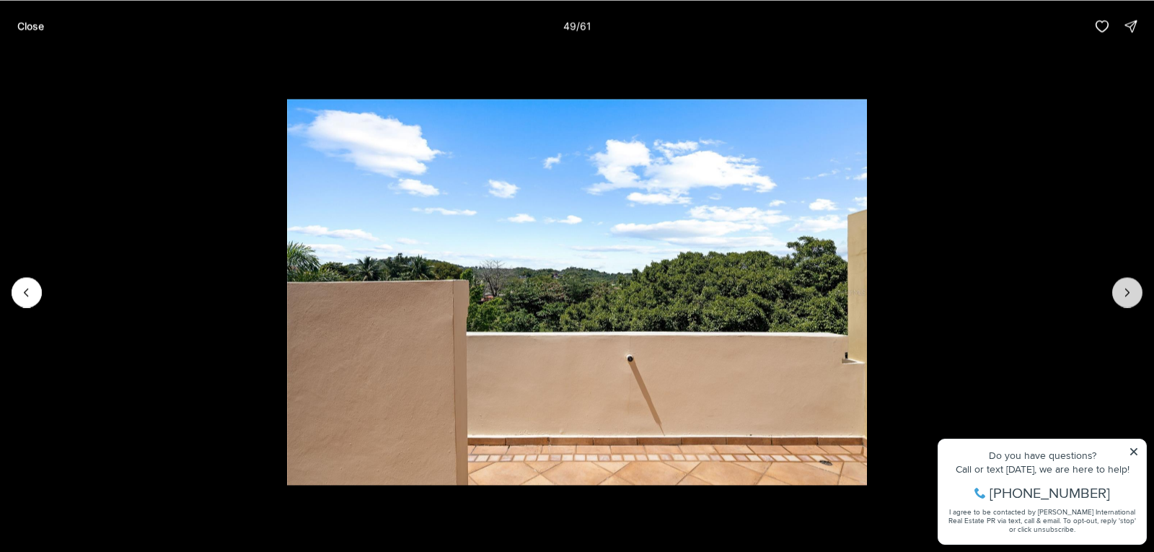
click at [1121, 294] on icon "Next slide" at bounding box center [1127, 292] width 14 height 14
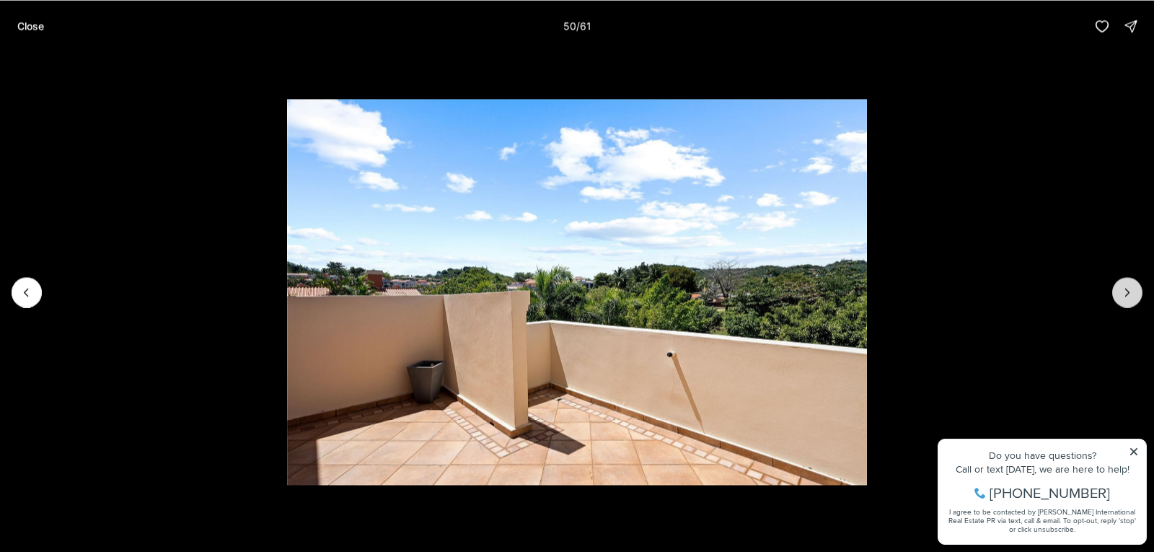
click at [1121, 294] on icon "Next slide" at bounding box center [1127, 292] width 14 height 14
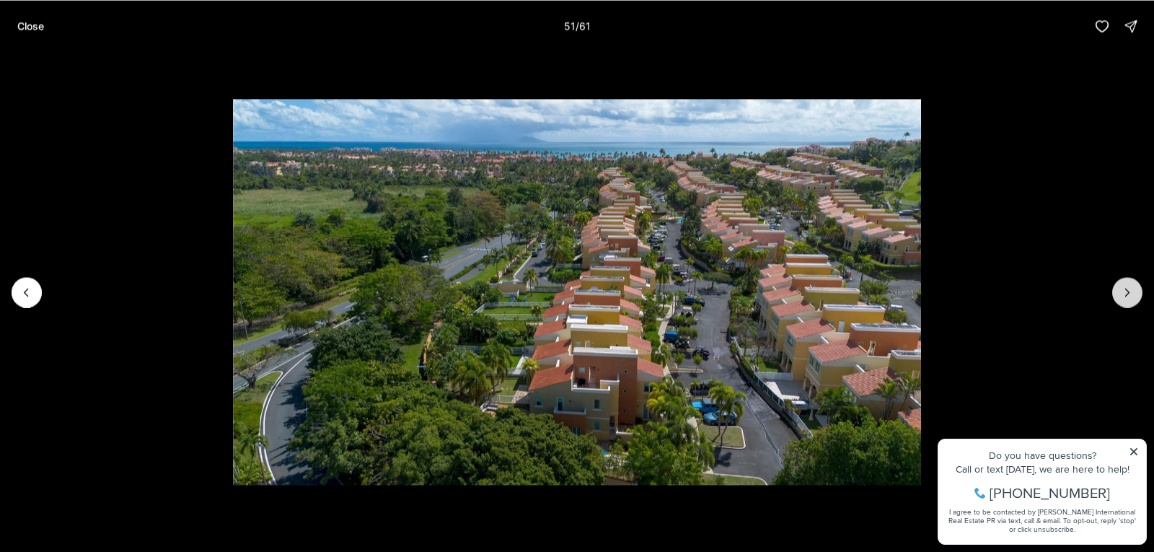
click at [1133, 291] on icon "Next slide" at bounding box center [1127, 292] width 14 height 14
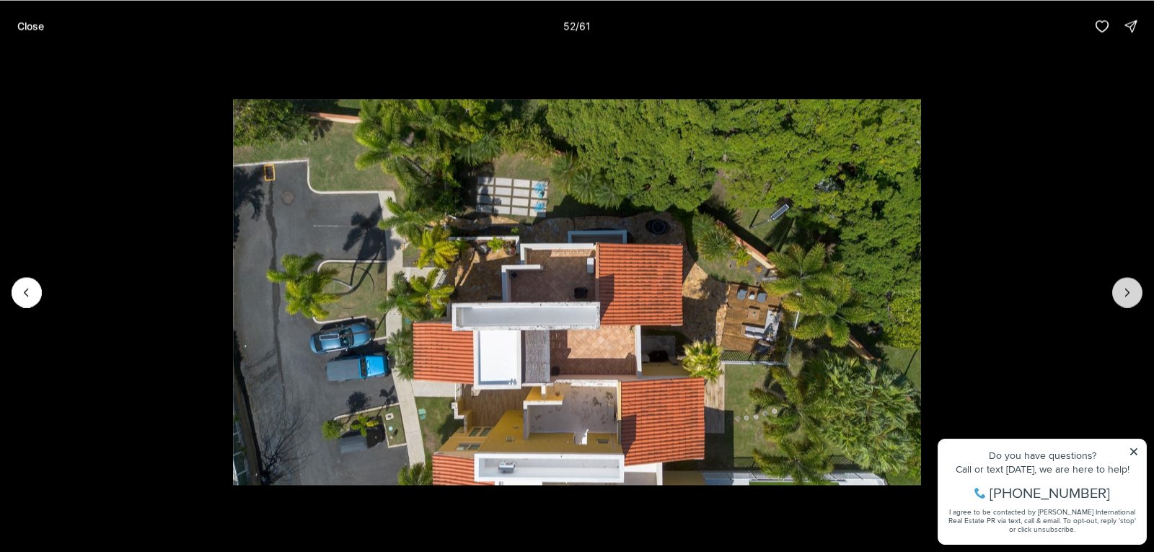
click at [1116, 291] on button "Next slide" at bounding box center [1127, 292] width 30 height 30
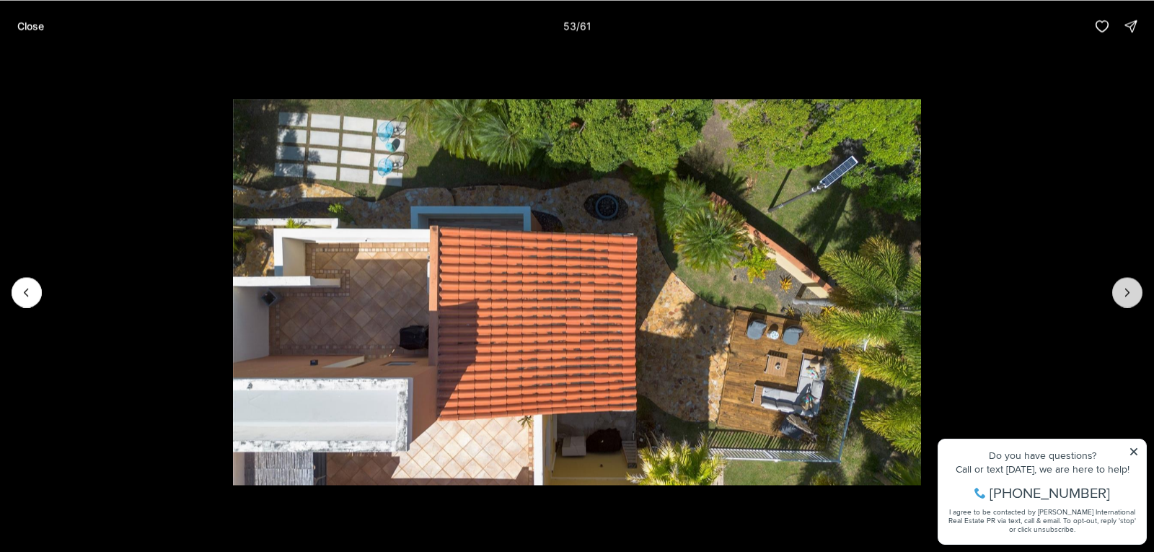
click at [1116, 291] on button "Next slide" at bounding box center [1127, 292] width 30 height 30
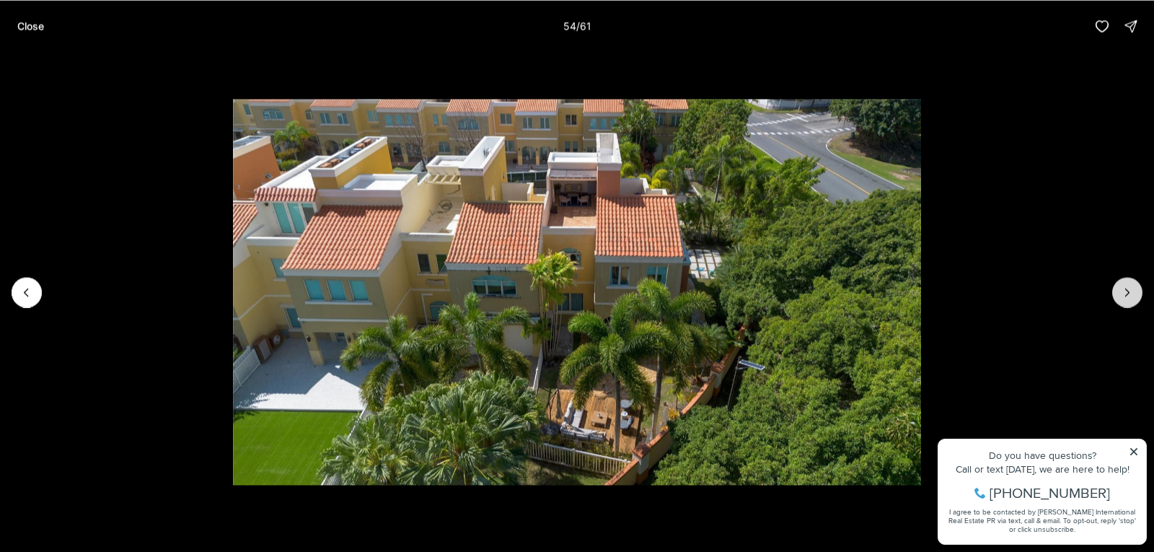
click at [1129, 294] on icon "Next slide" at bounding box center [1127, 292] width 14 height 14
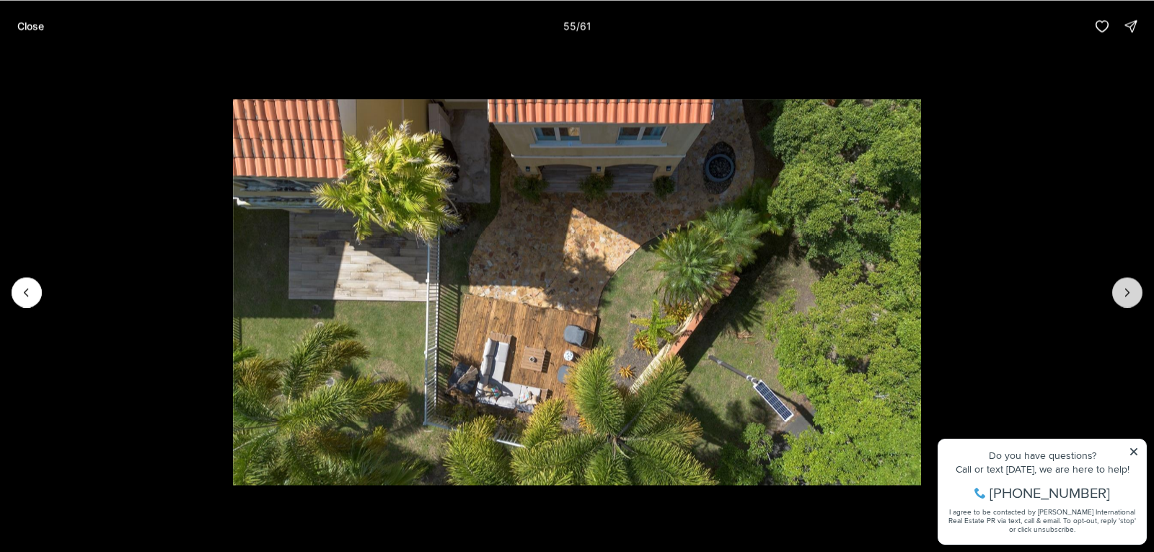
click at [1129, 294] on icon "Next slide" at bounding box center [1127, 292] width 14 height 14
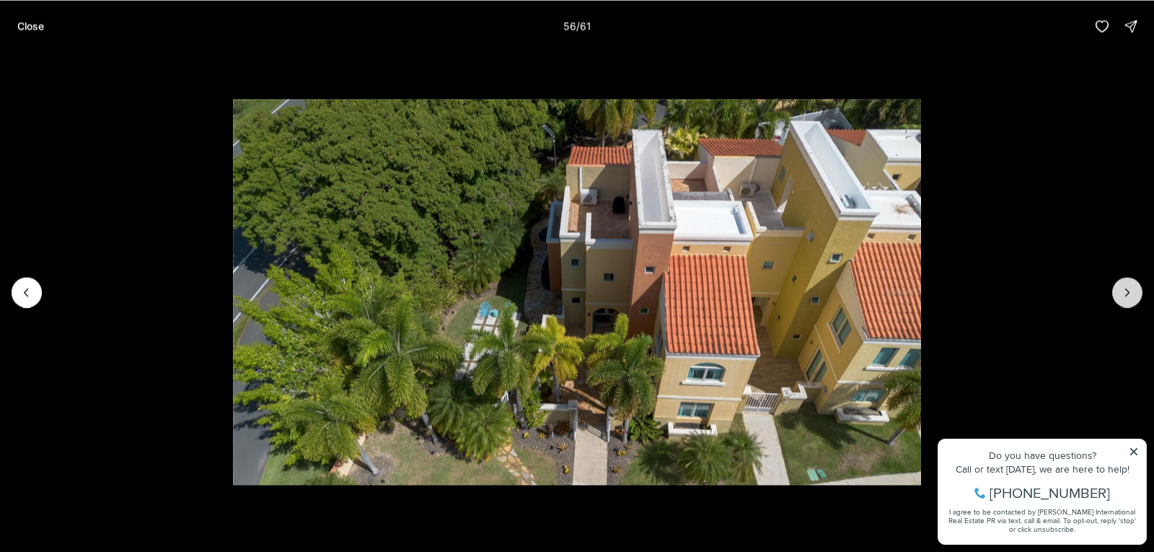
click at [1129, 294] on icon "Next slide" at bounding box center [1127, 292] width 14 height 14
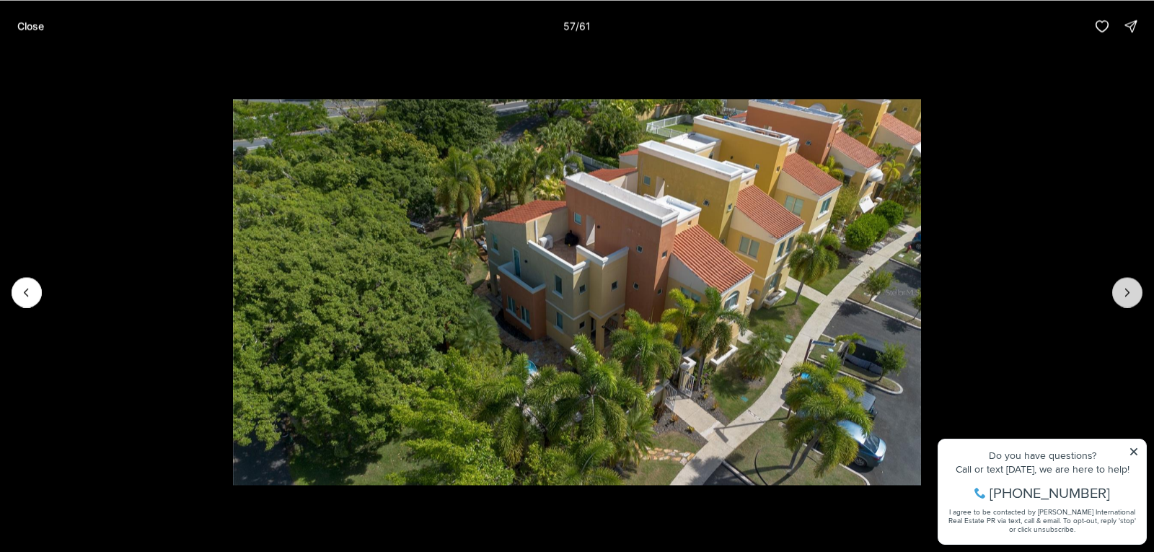
click at [1129, 294] on icon "Next slide" at bounding box center [1127, 292] width 14 height 14
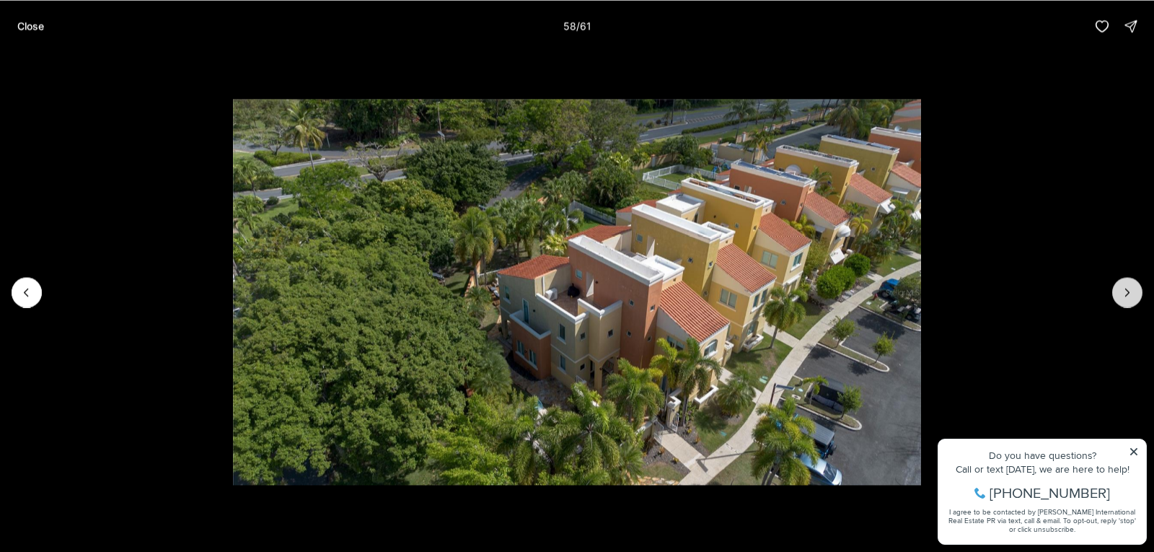
click at [1129, 294] on icon "Next slide" at bounding box center [1127, 292] width 14 height 14
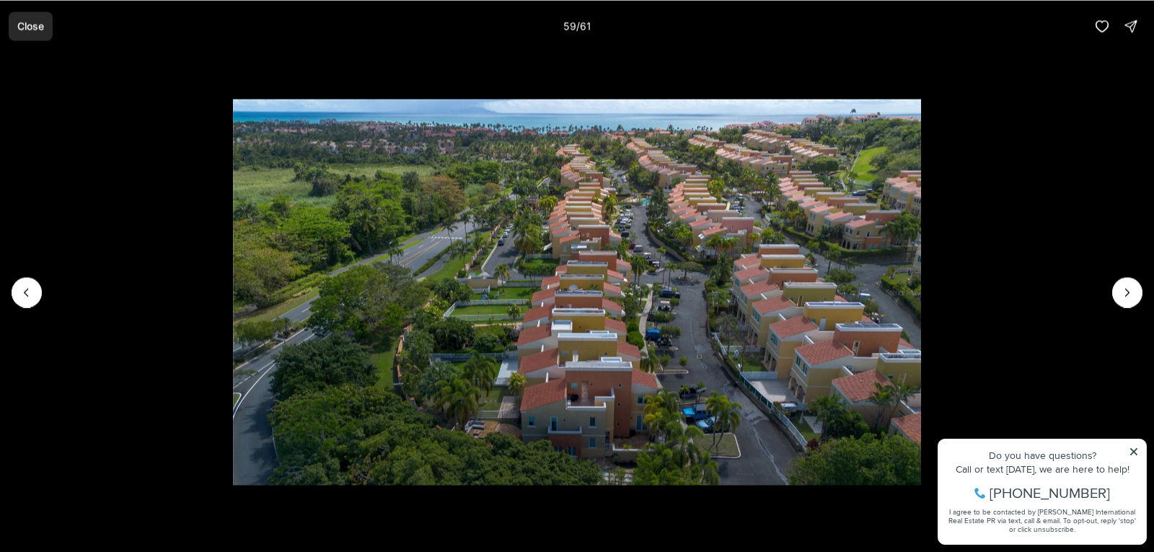
click at [19, 23] on p "Close" at bounding box center [30, 26] width 27 height 12
